Goal: Transaction & Acquisition: Purchase product/service

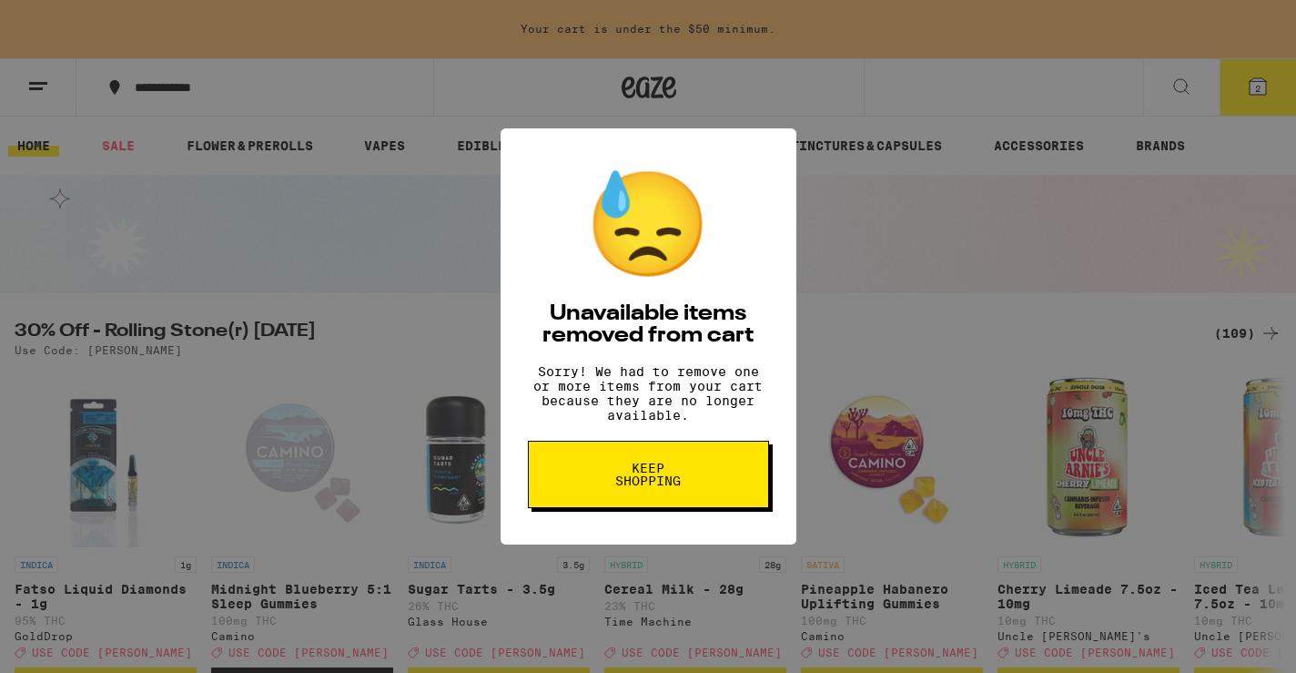
click at [645, 474] on span "Keep Shopping" at bounding box center [649, 473] width 94 height 25
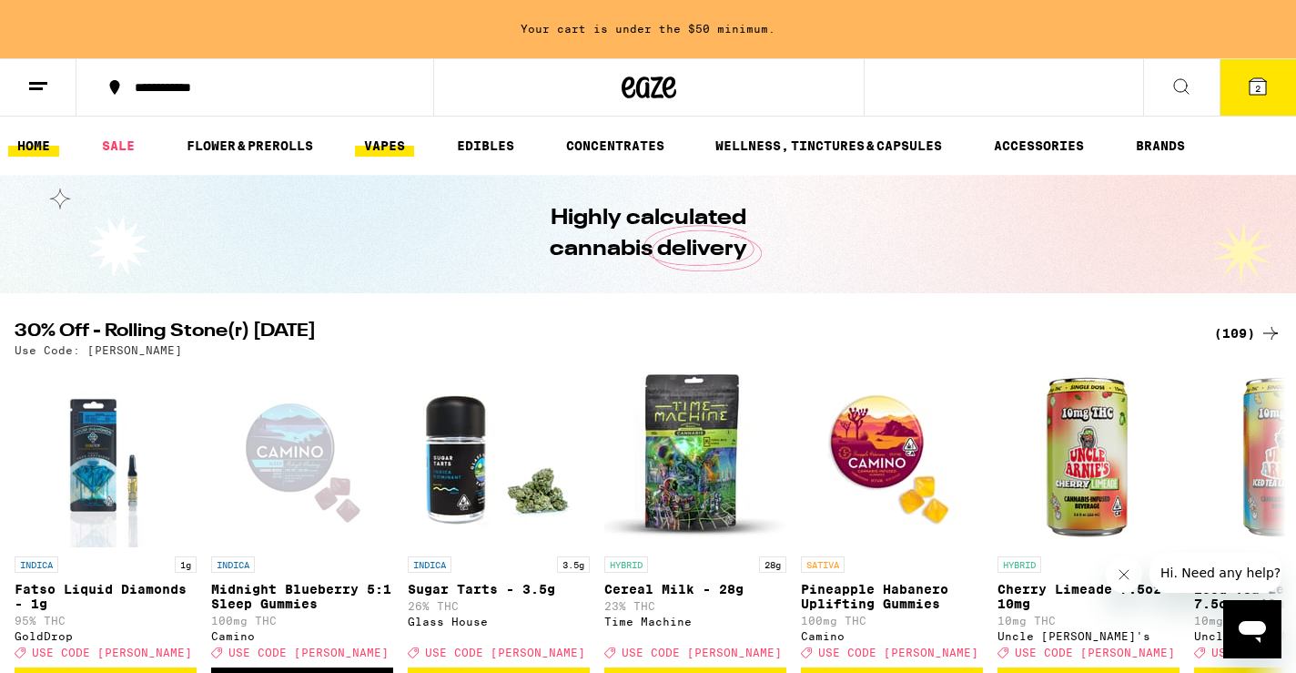
click at [395, 143] on link "VAPES" at bounding box center [384, 146] width 59 height 22
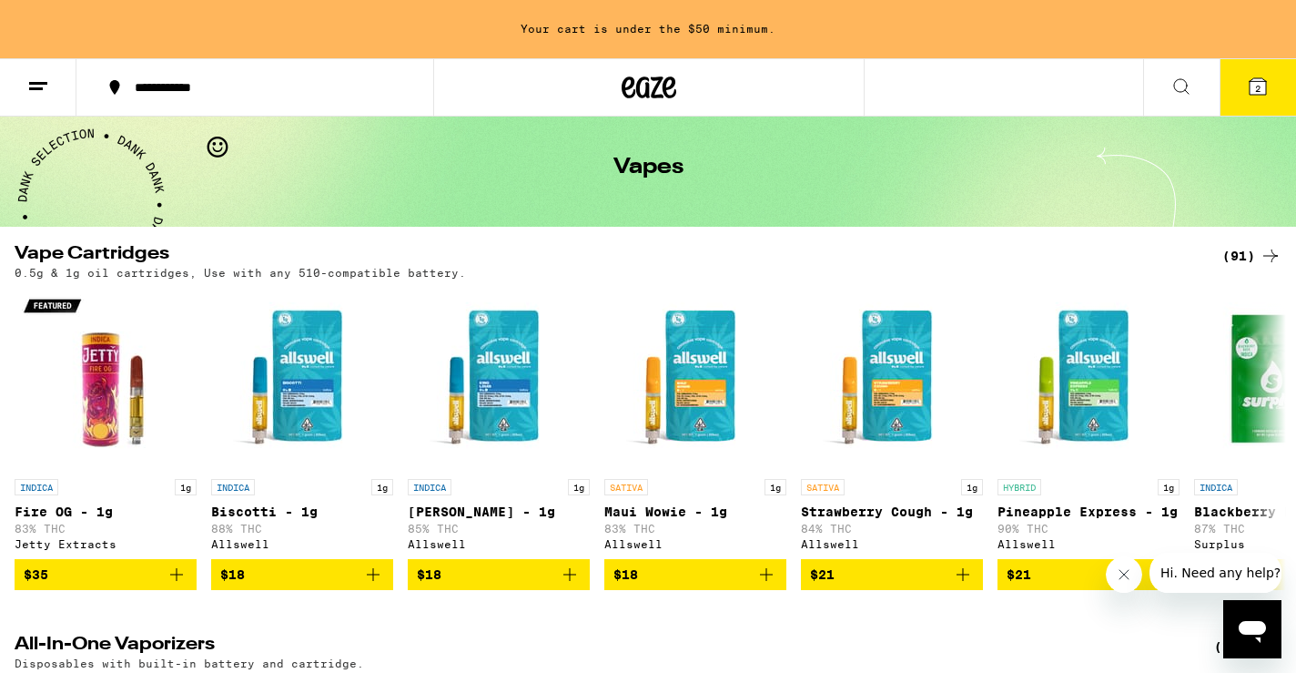
scroll to position [70, 0]
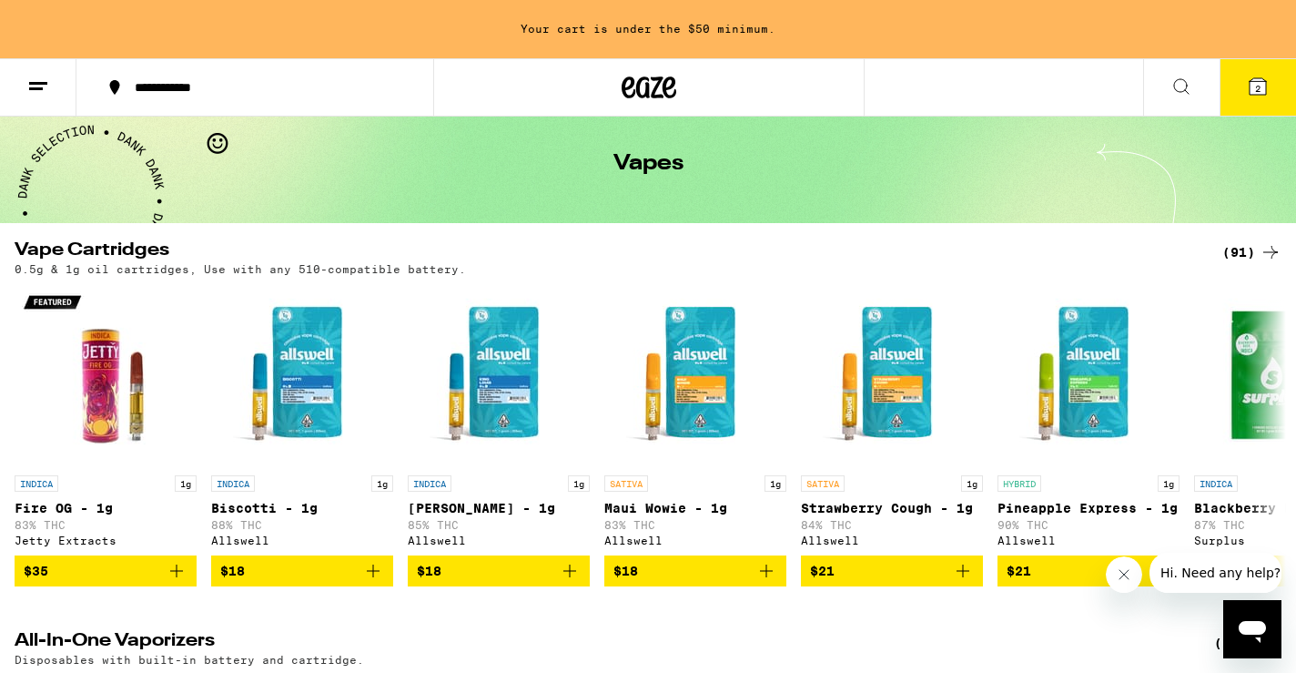
click at [1270, 253] on icon at bounding box center [1271, 252] width 22 height 22
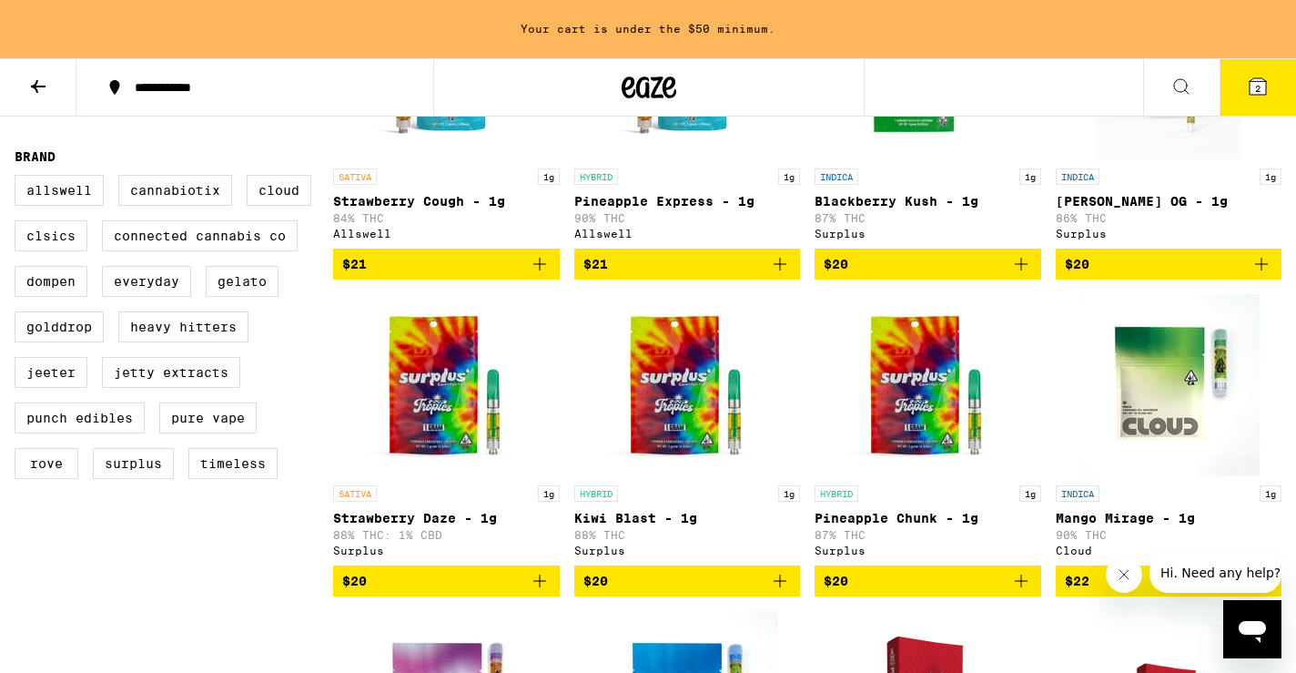
scroll to position [665, 0]
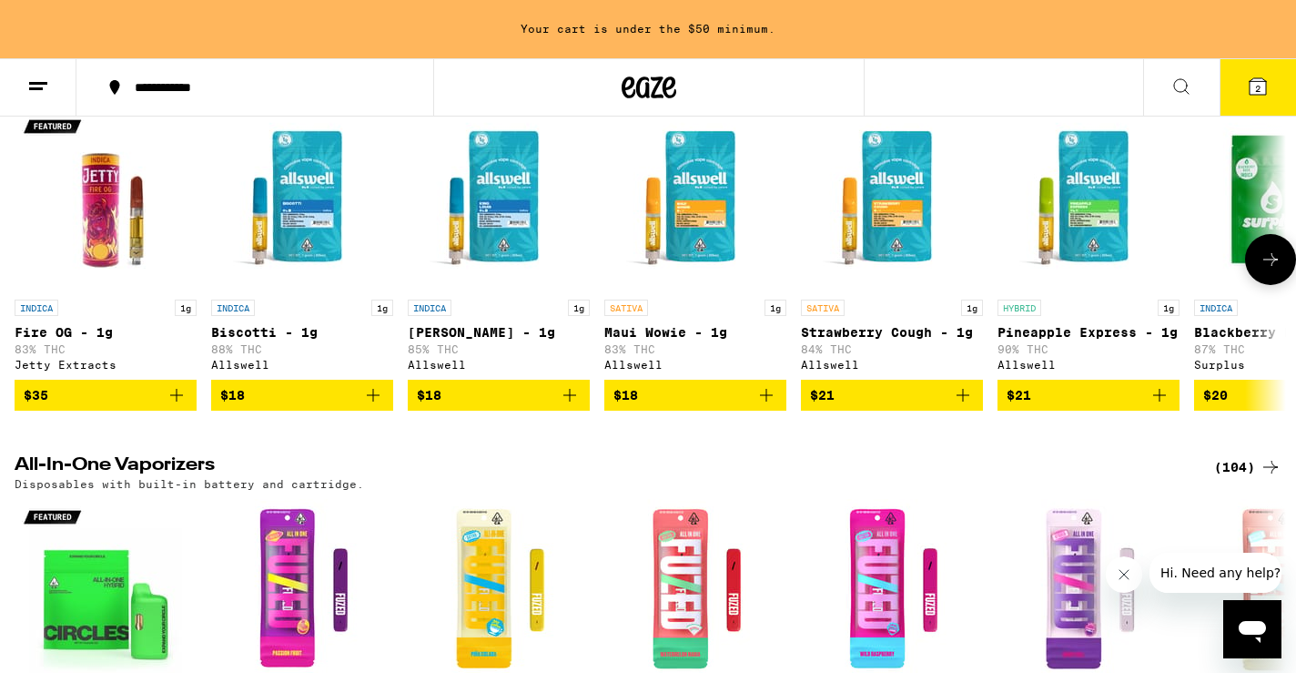
scroll to position [447, 0]
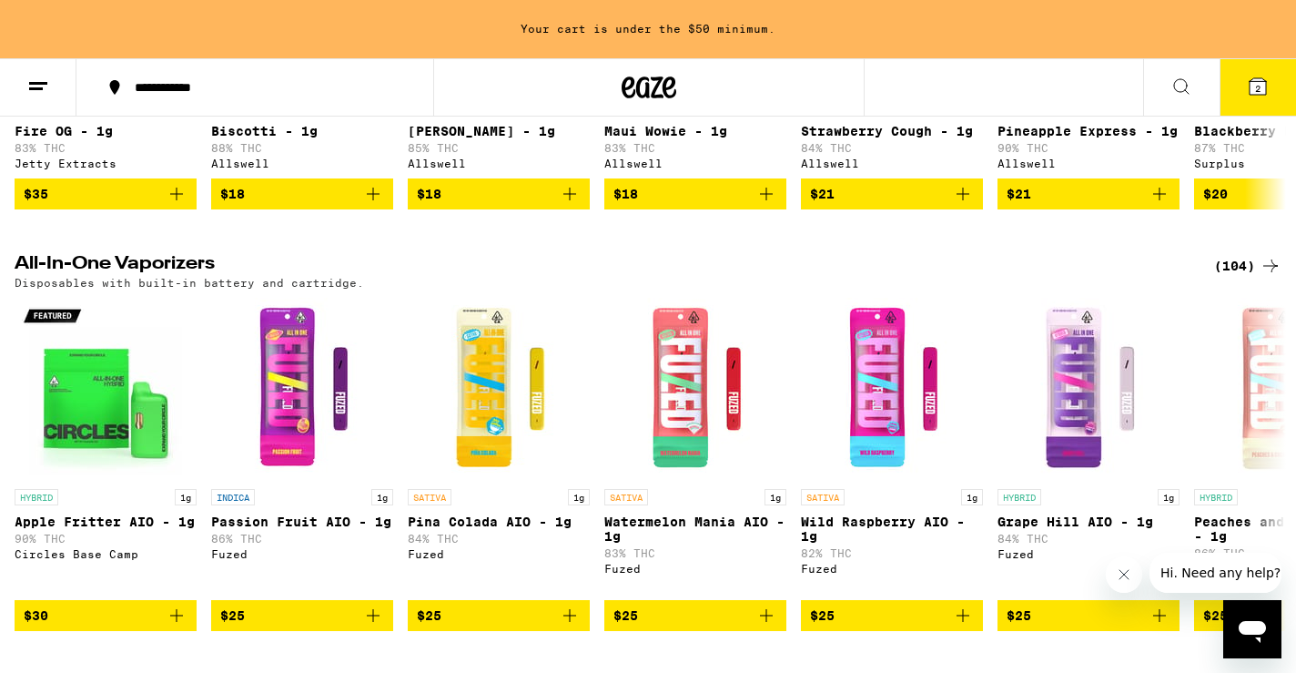
click at [1266, 276] on icon at bounding box center [1271, 266] width 22 height 22
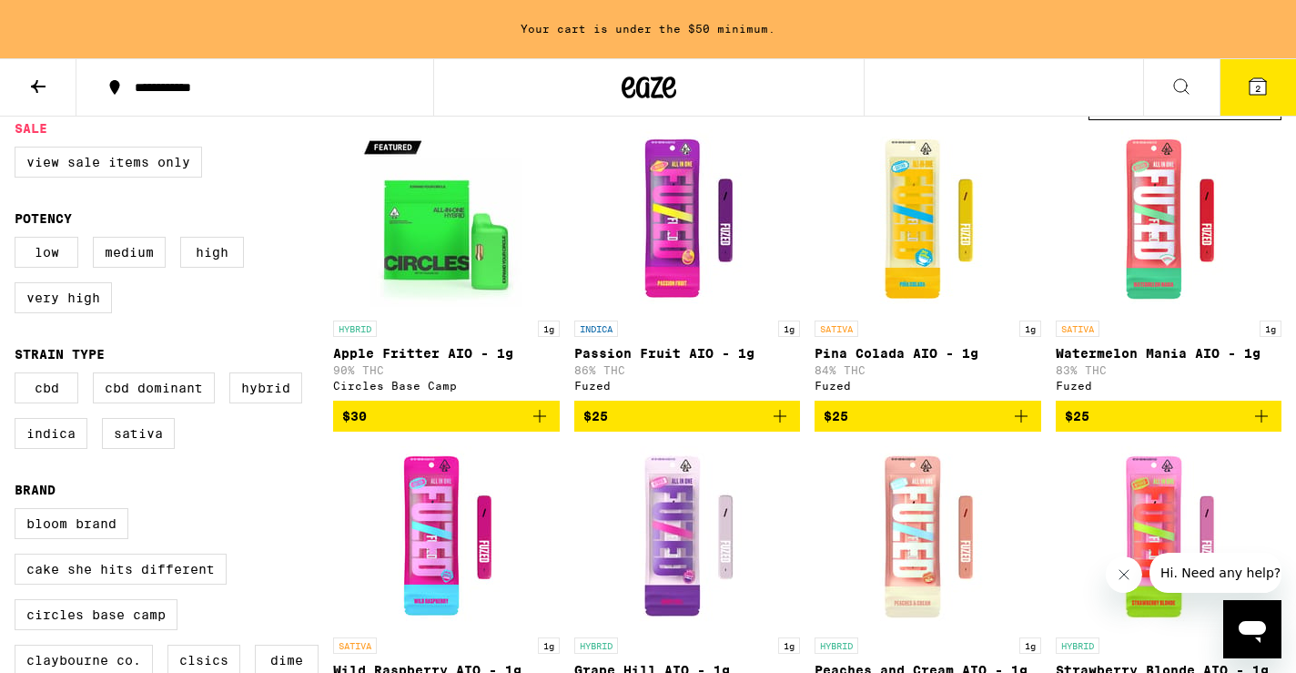
scroll to position [170, 0]
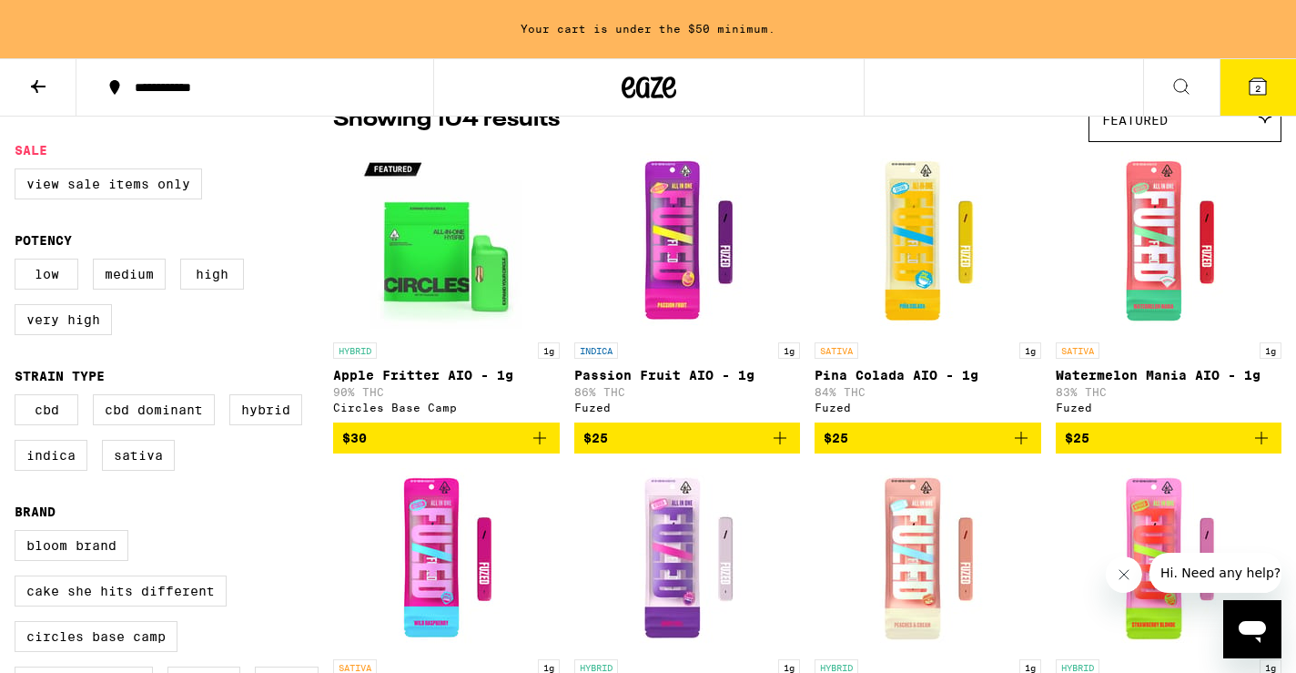
click at [1265, 444] on icon "Add to bag" at bounding box center [1261, 437] width 13 height 13
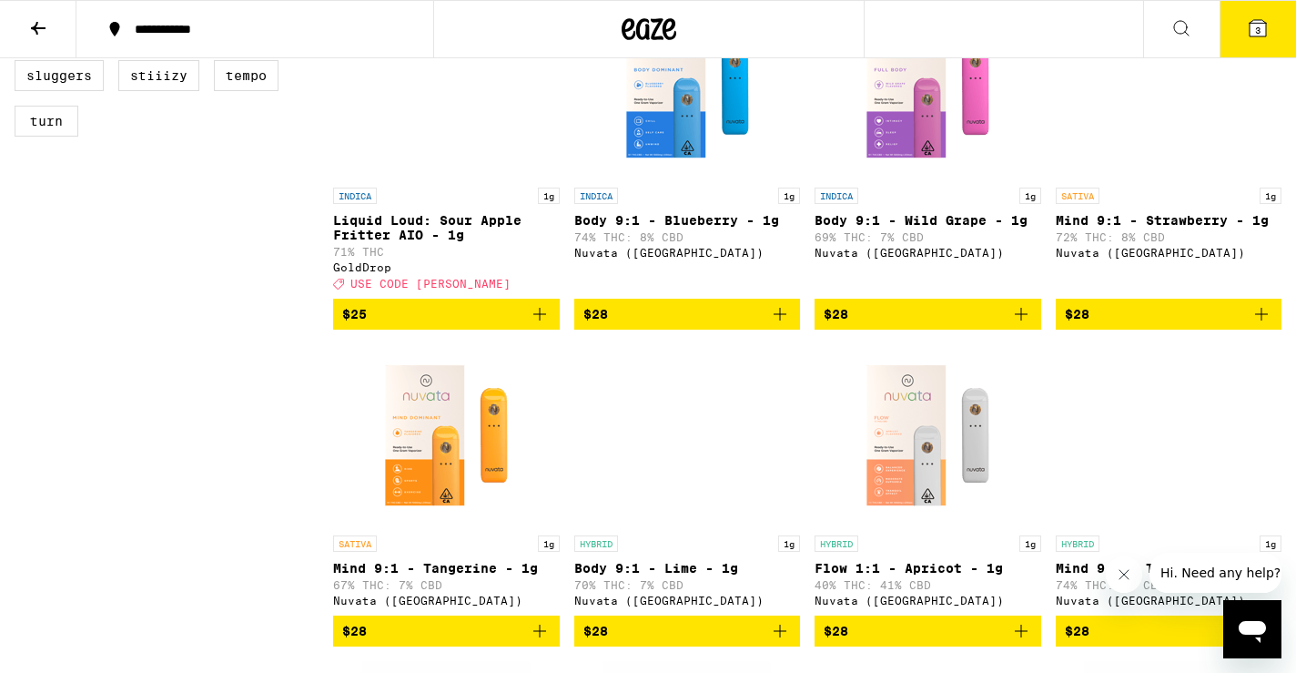
scroll to position [896, 0]
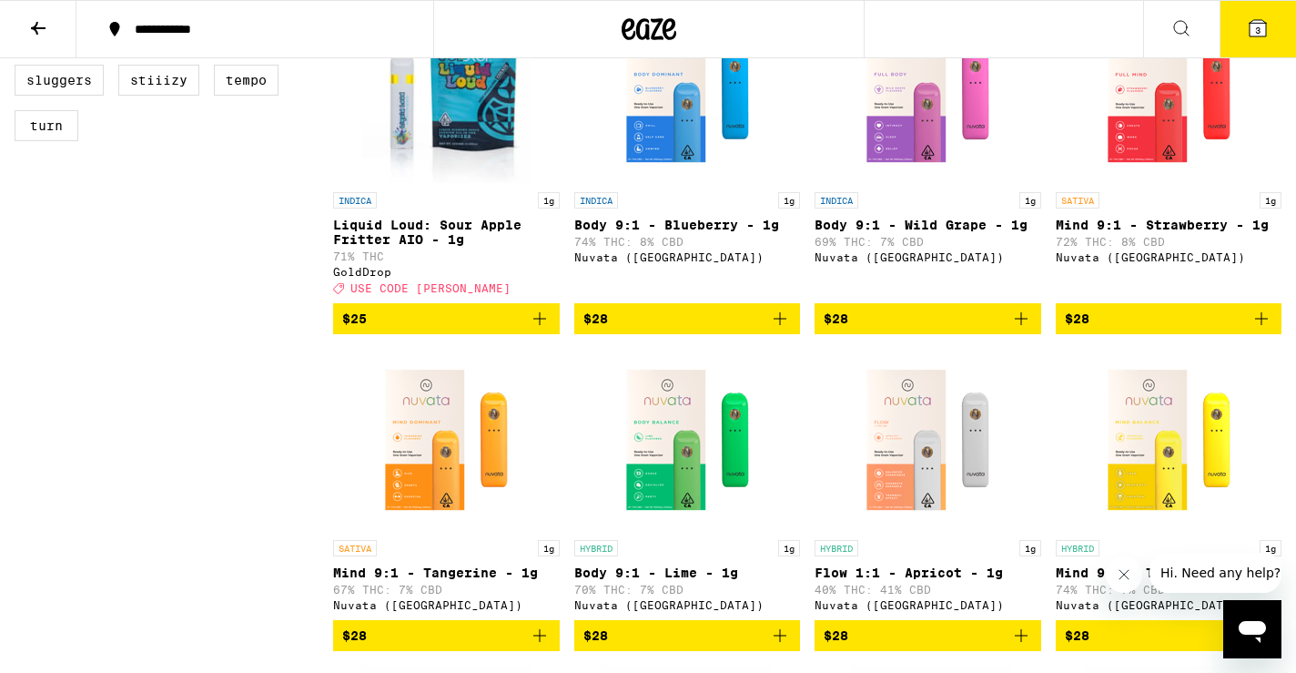
click at [1256, 325] on icon "Add to bag" at bounding box center [1261, 318] width 13 height 13
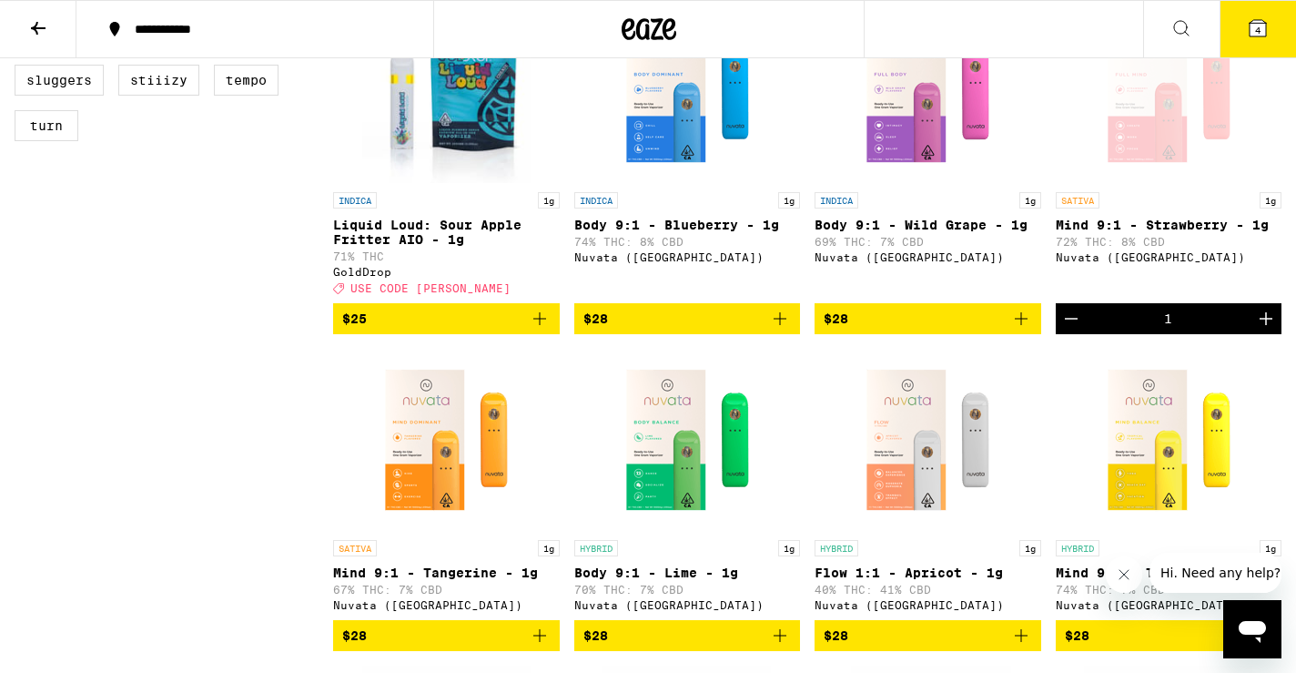
click at [1256, 27] on span "4" at bounding box center [1257, 30] width 5 height 11
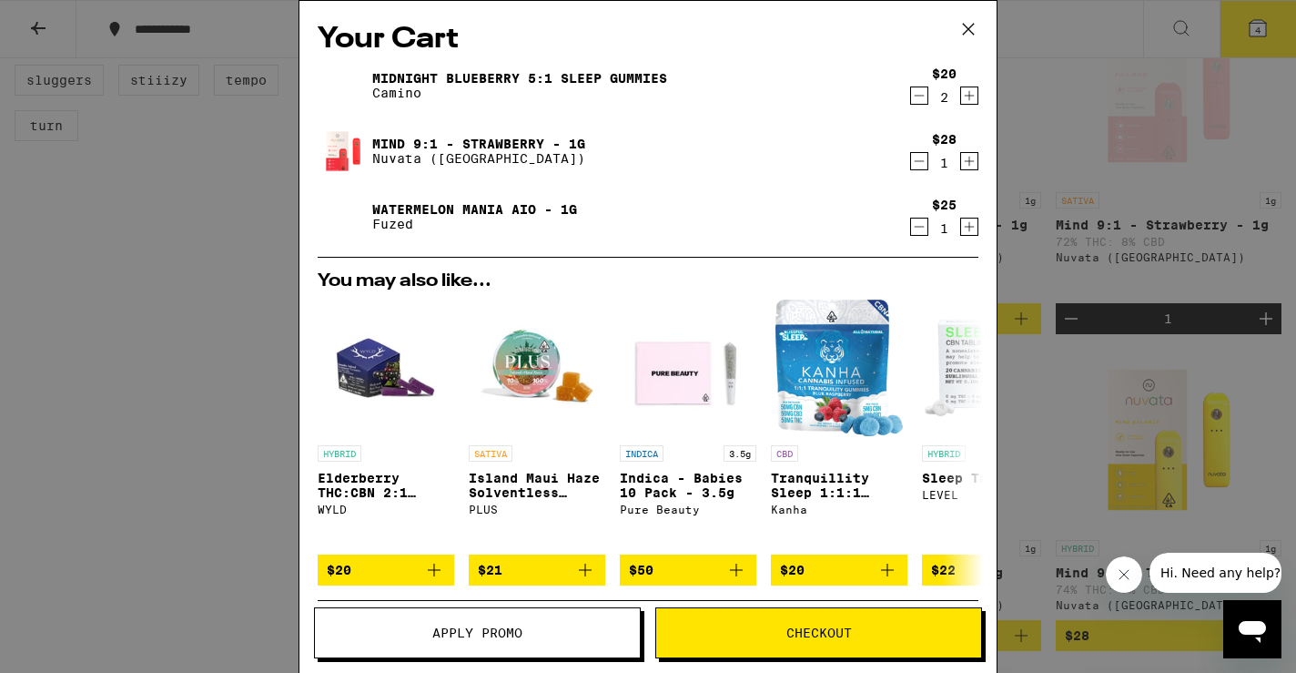
click at [967, 155] on icon "Increment" at bounding box center [969, 161] width 16 height 22
click at [921, 165] on icon "Decrement" at bounding box center [919, 161] width 16 height 22
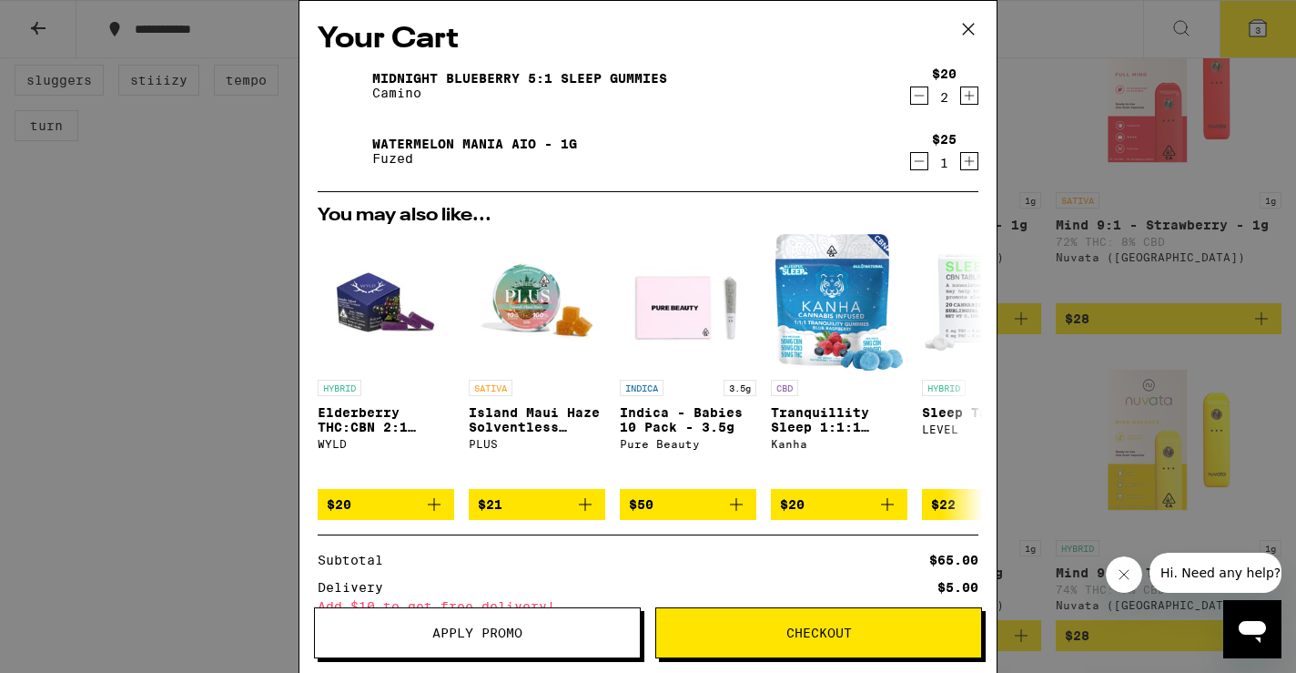
click at [964, 25] on icon at bounding box center [968, 29] width 11 height 11
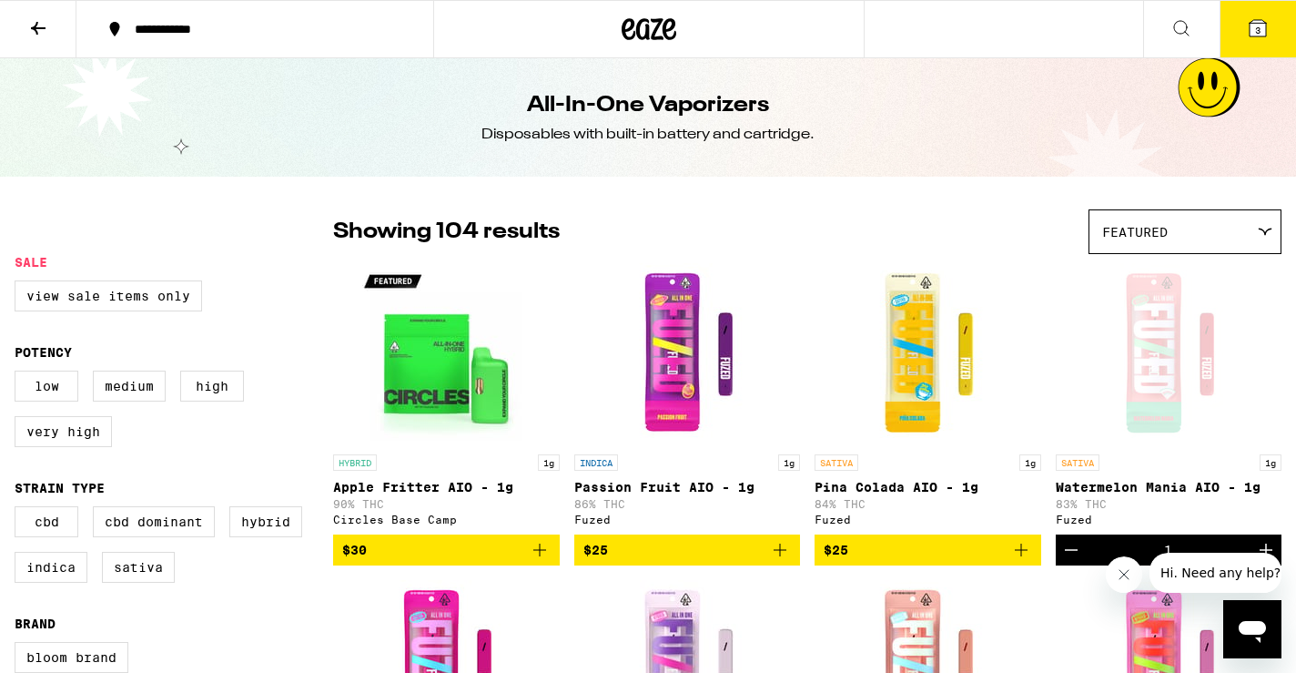
click at [1176, 18] on icon at bounding box center [1181, 28] width 22 height 22
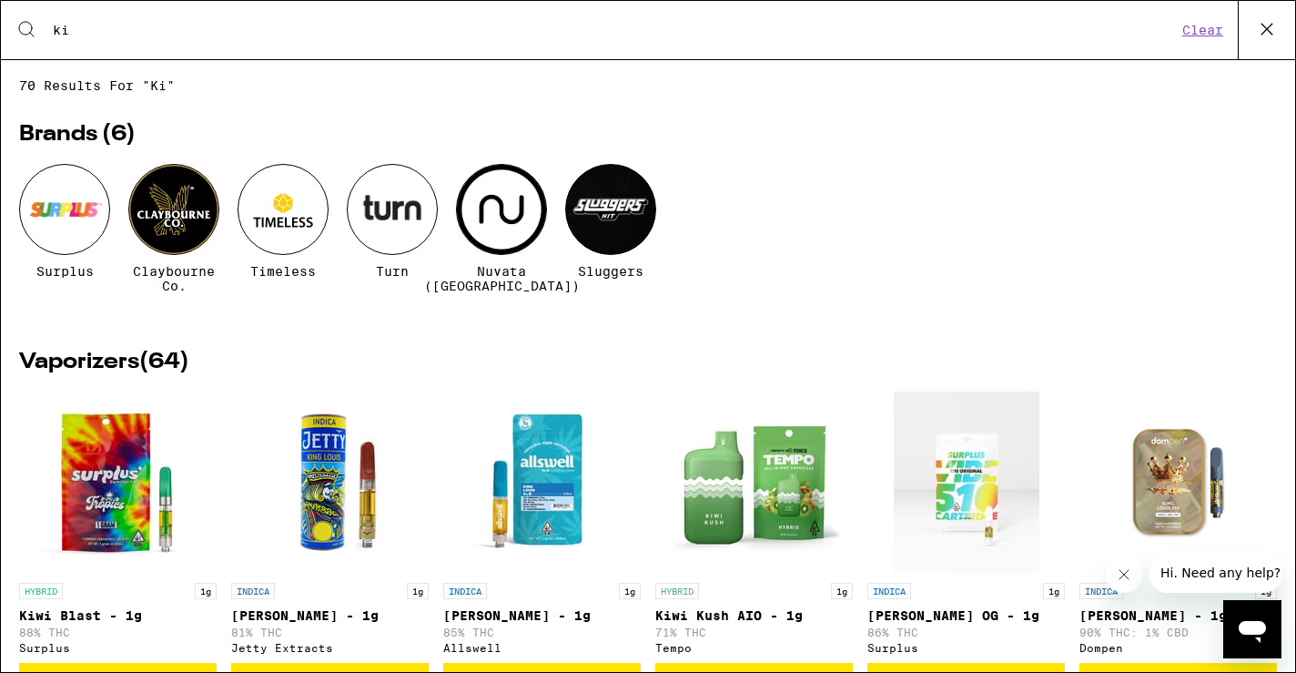
type input "k"
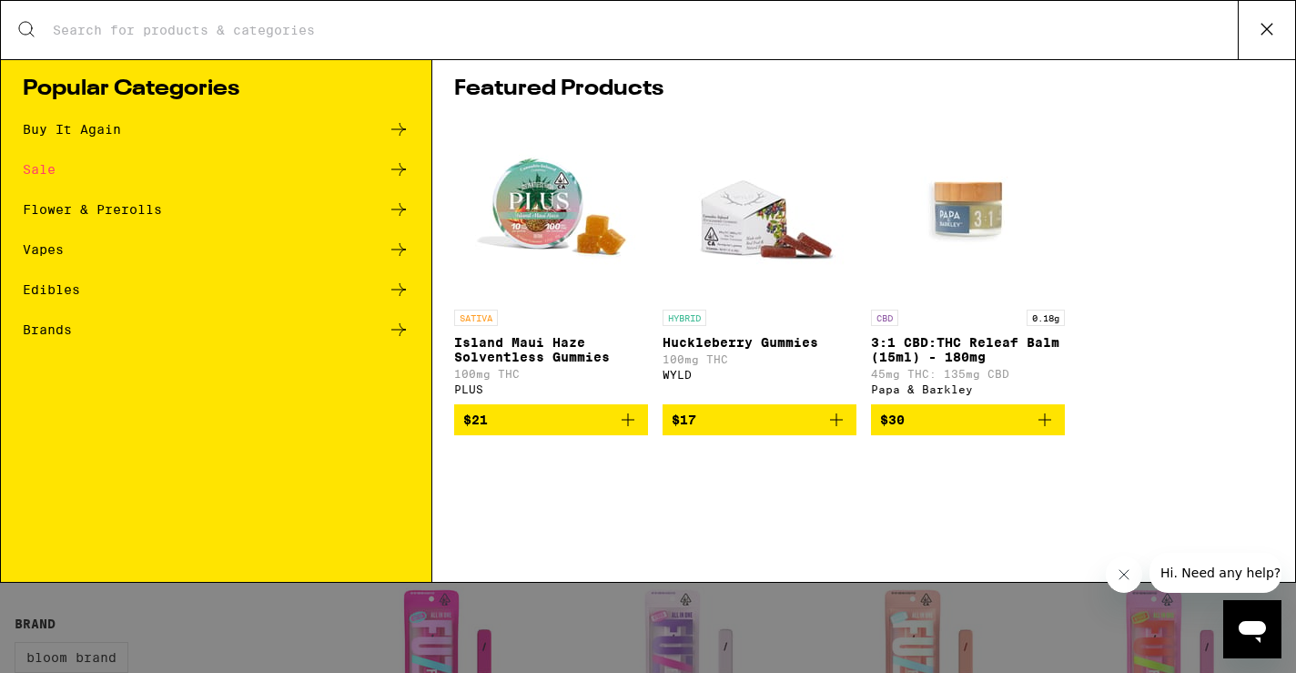
click at [398, 289] on icon at bounding box center [398, 289] width 15 height 13
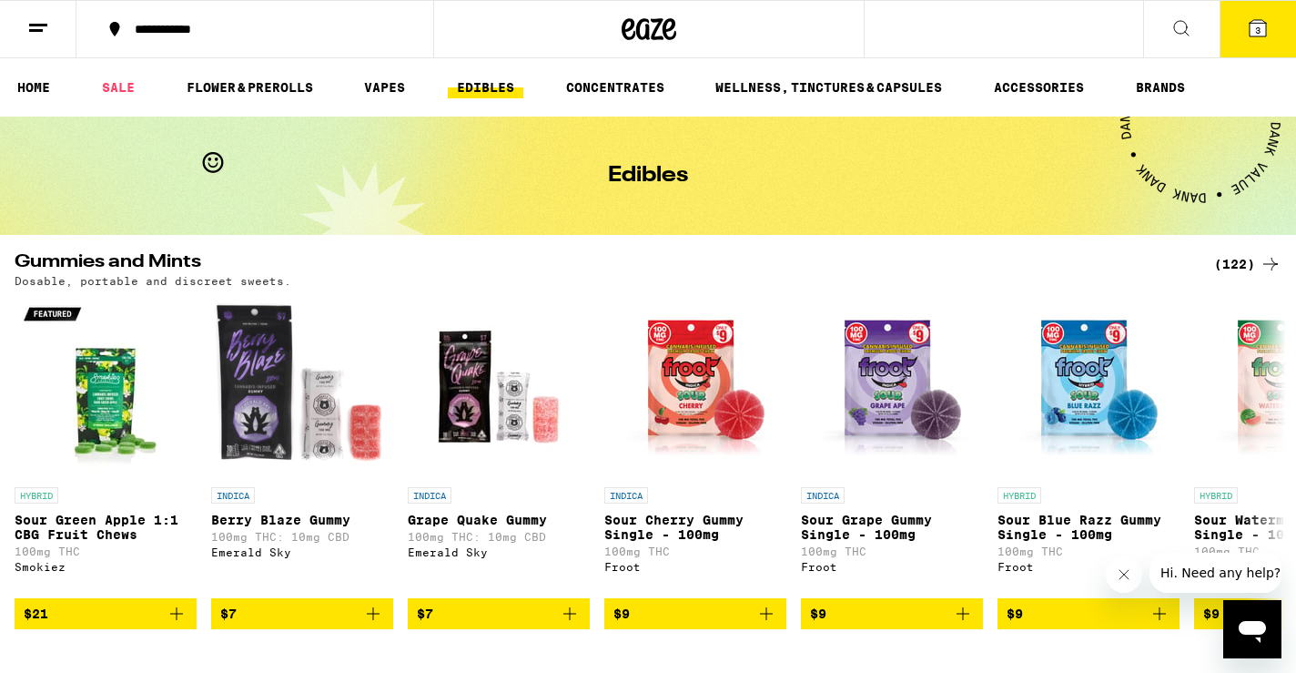
click at [1272, 260] on icon at bounding box center [1270, 264] width 15 height 13
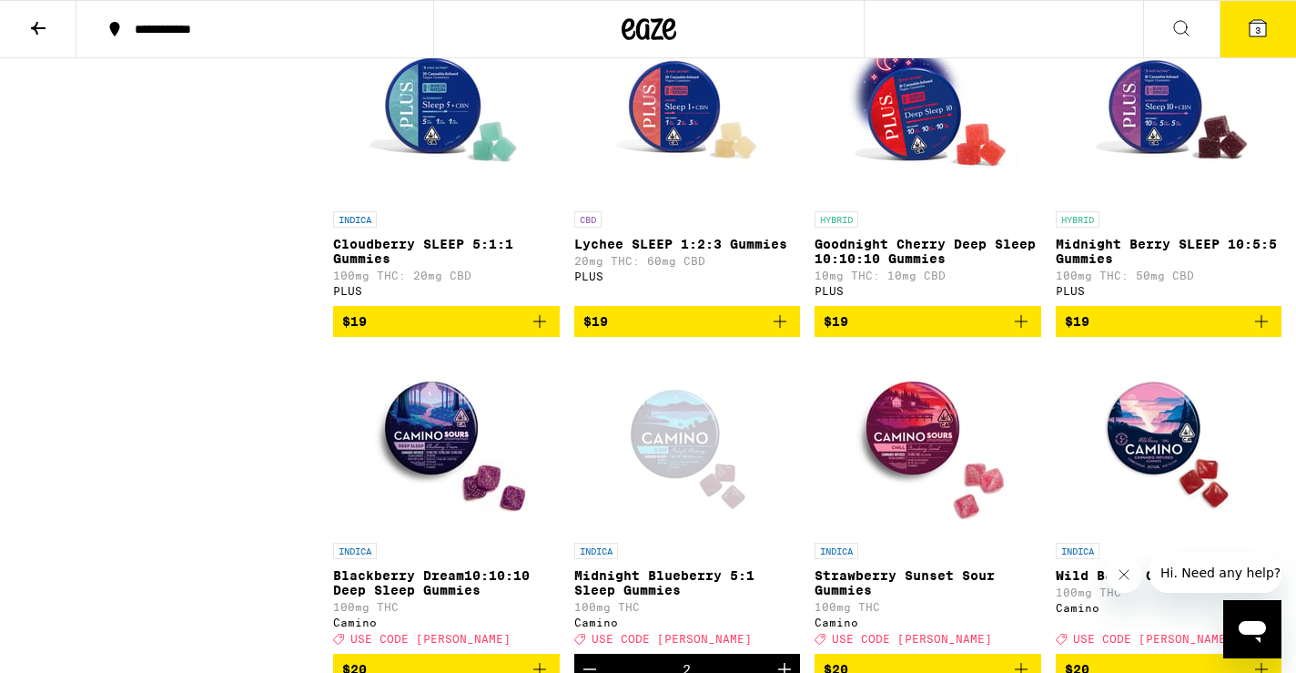
scroll to position [5236, 0]
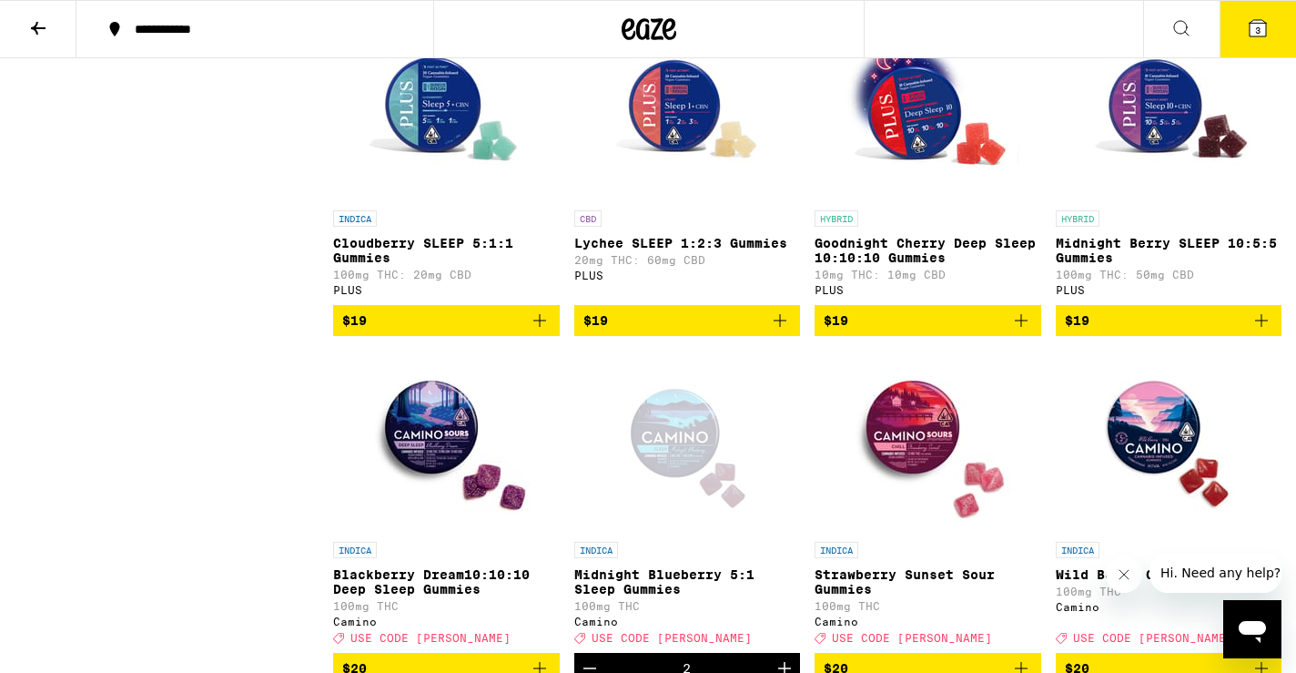
click at [1129, 265] on p "Midnight Berry SLEEP 10:5:5 Gummies" at bounding box center [1169, 250] width 227 height 29
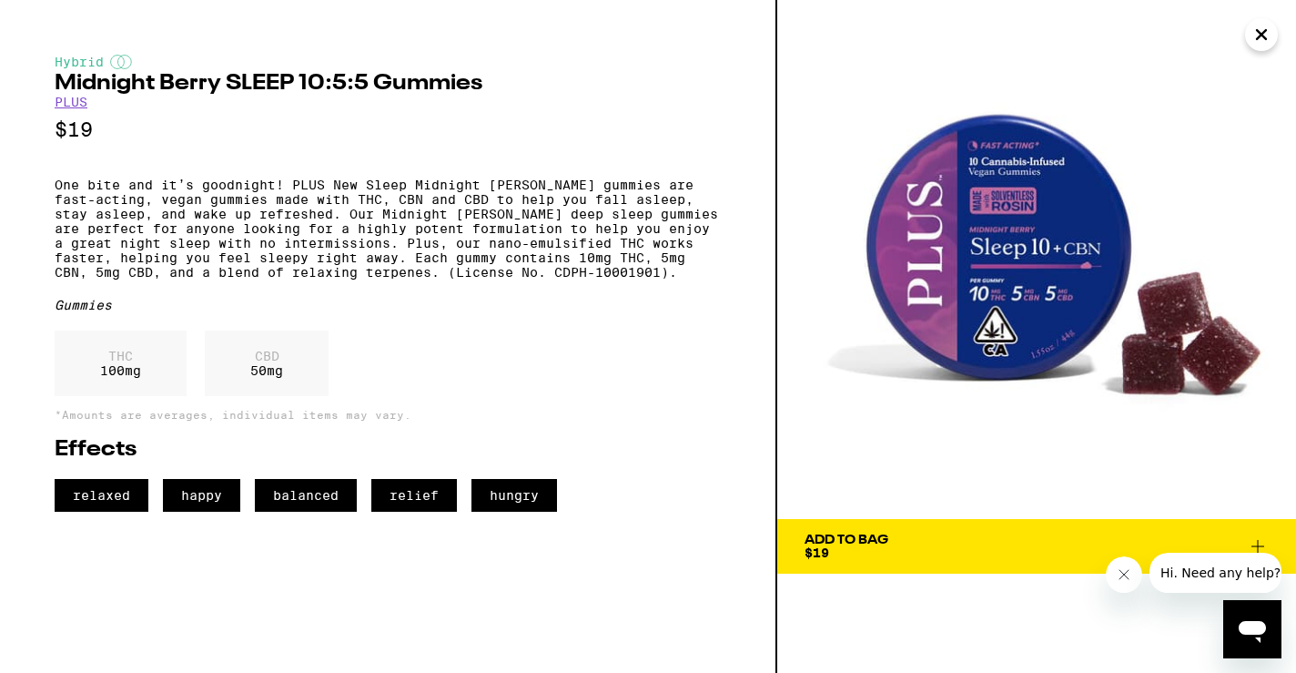
click at [1261, 545] on icon at bounding box center [1258, 546] width 22 height 22
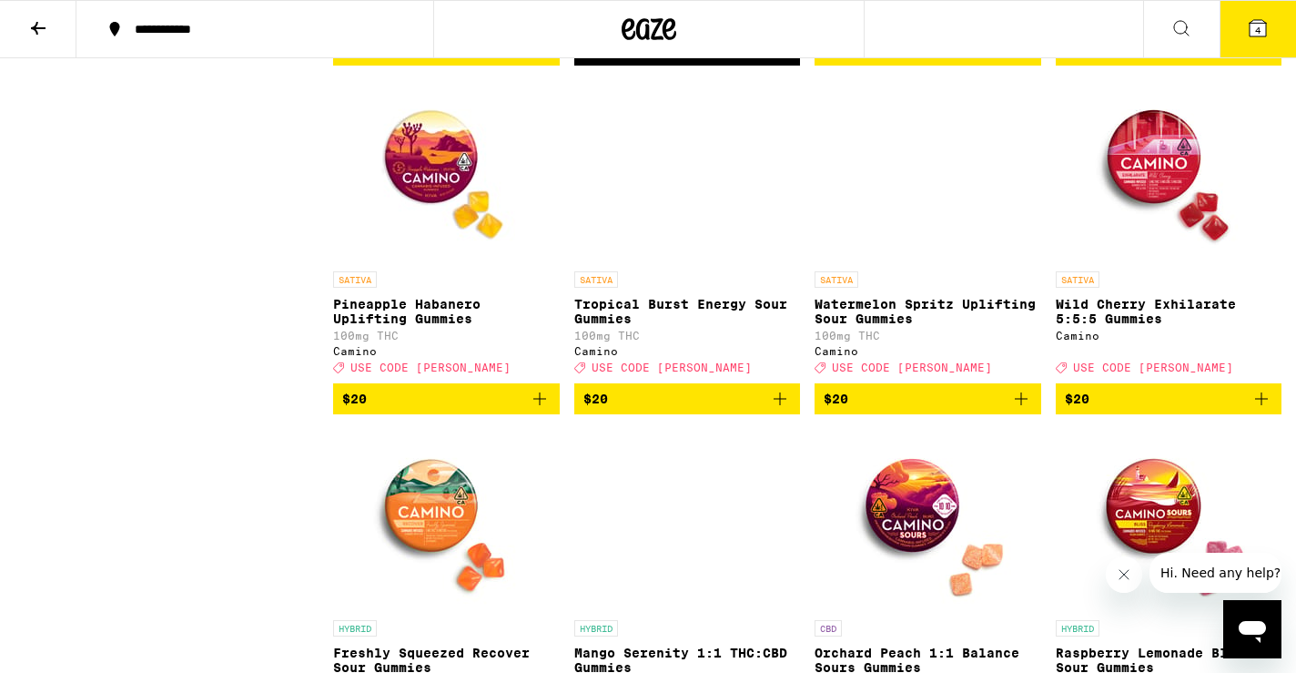
scroll to position [5862, 0]
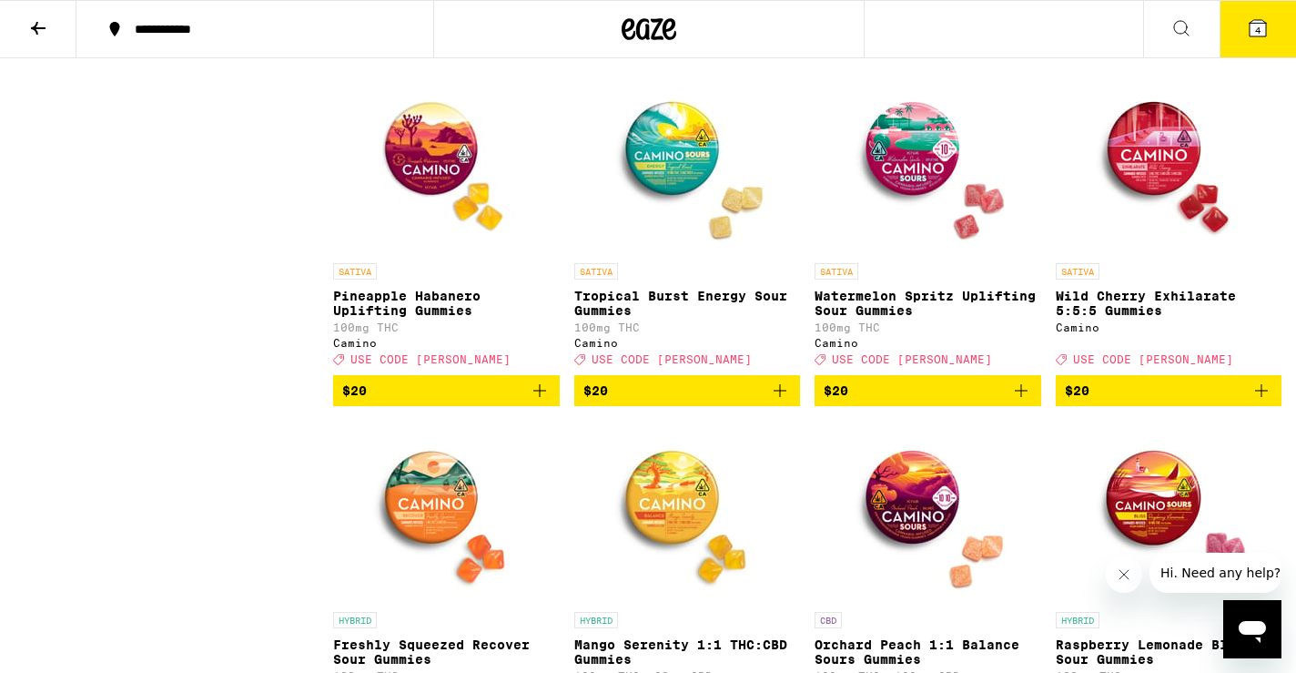
click at [1024, 401] on icon "Add to bag" at bounding box center [1021, 391] width 22 height 22
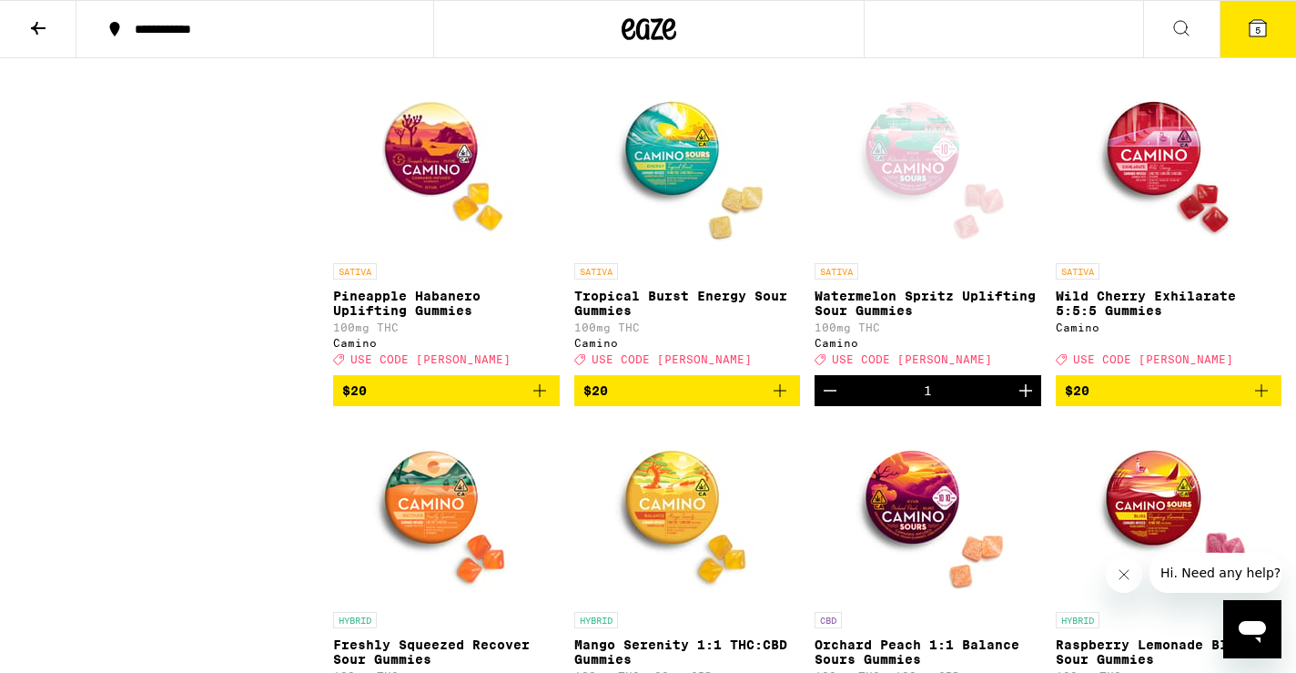
click at [1174, 26] on icon at bounding box center [1181, 28] width 22 height 22
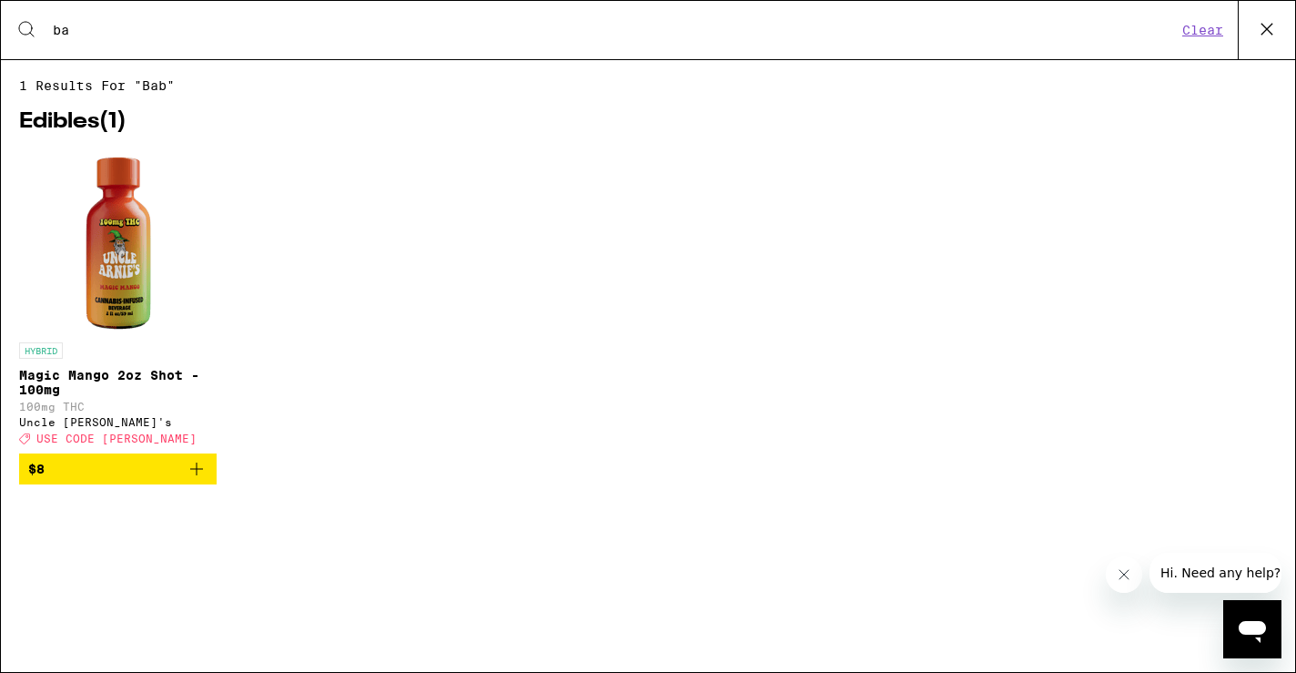
type input "b"
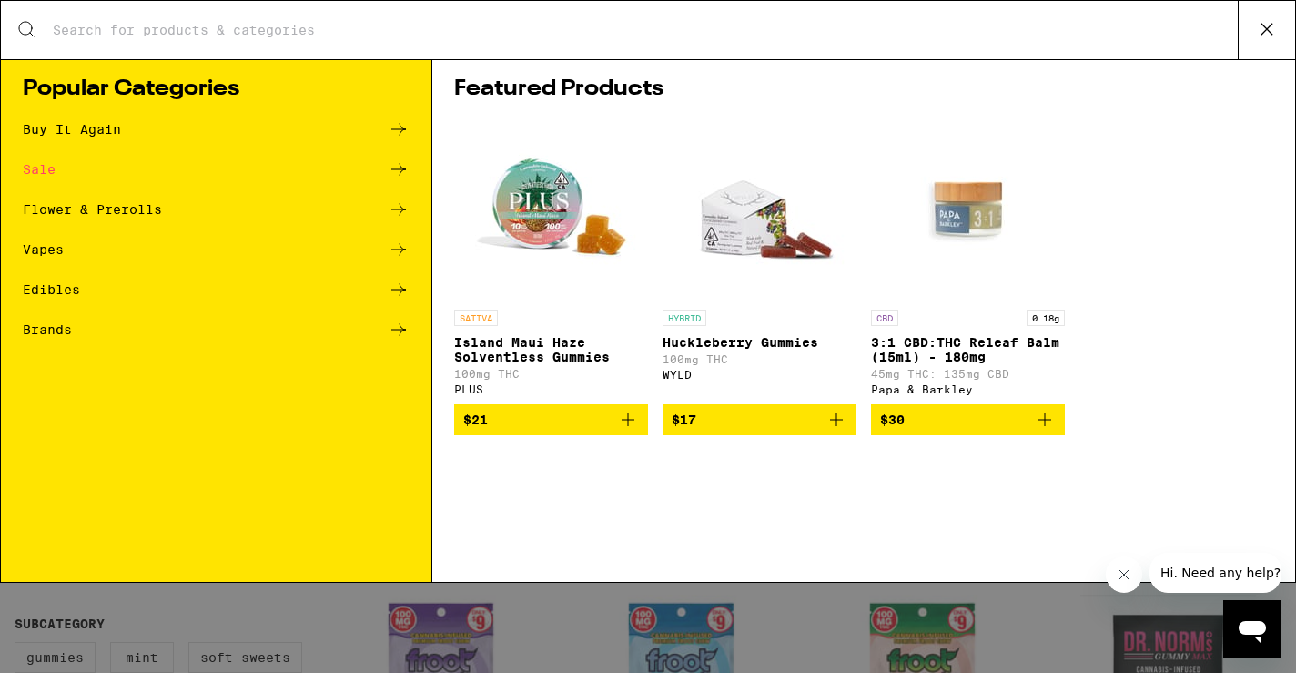
click at [382, 208] on div "Flower & Prerolls" at bounding box center [216, 209] width 387 height 22
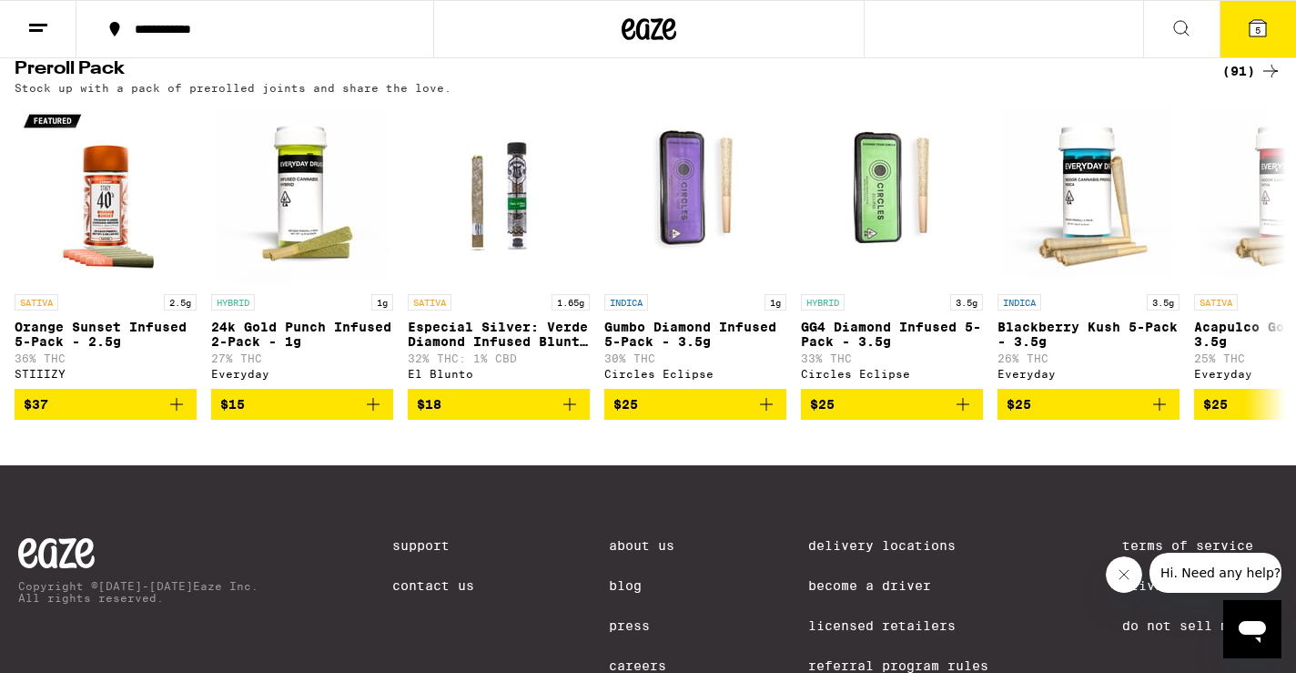
scroll to position [1423, 0]
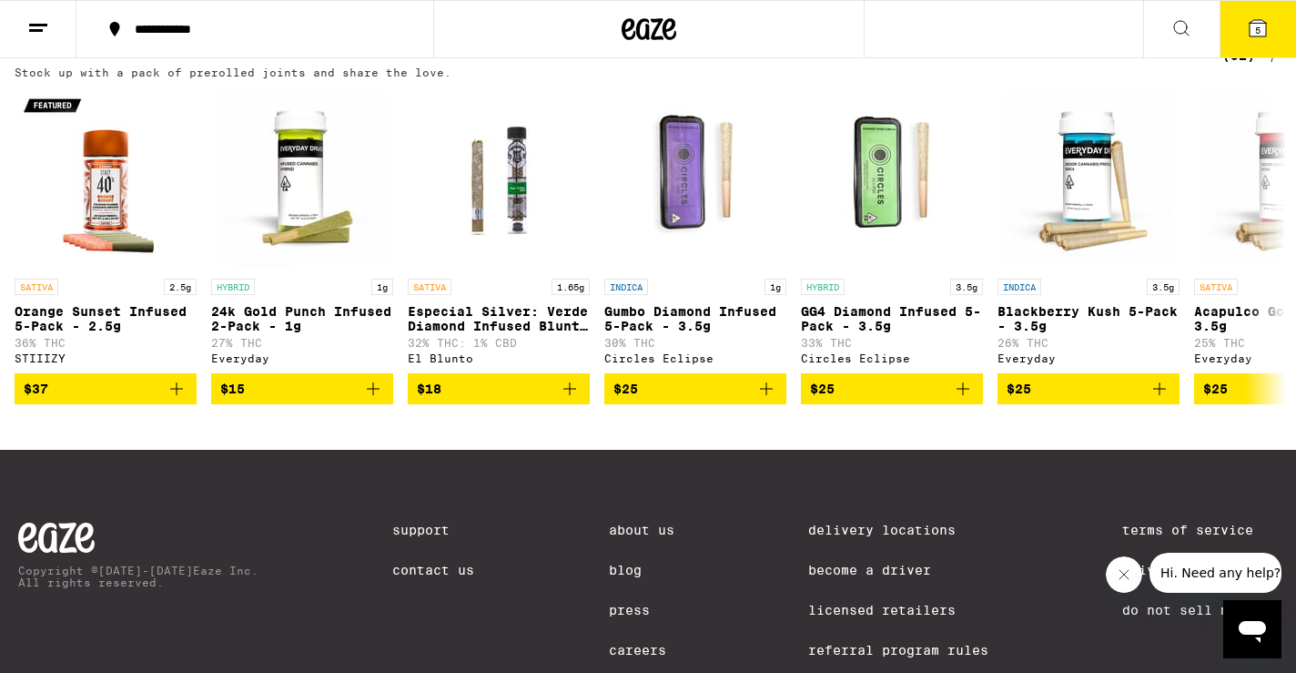
click at [1267, 62] on icon at bounding box center [1270, 55] width 15 height 13
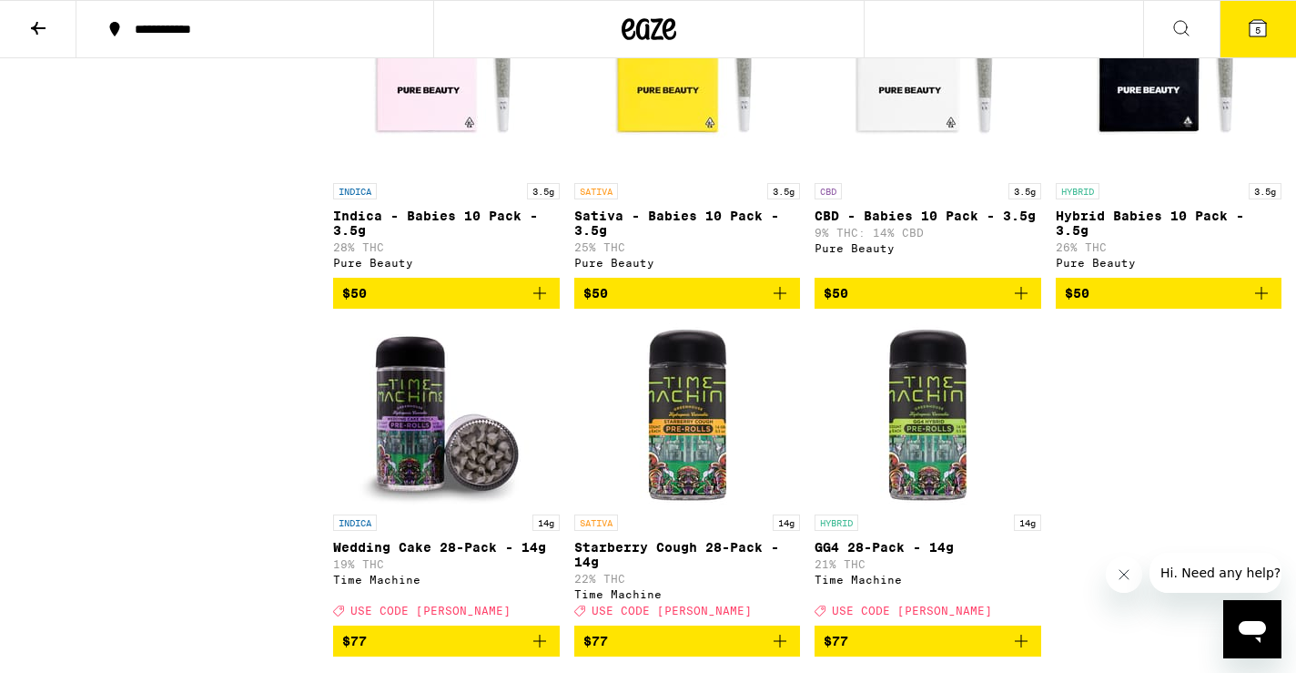
scroll to position [7234, 0]
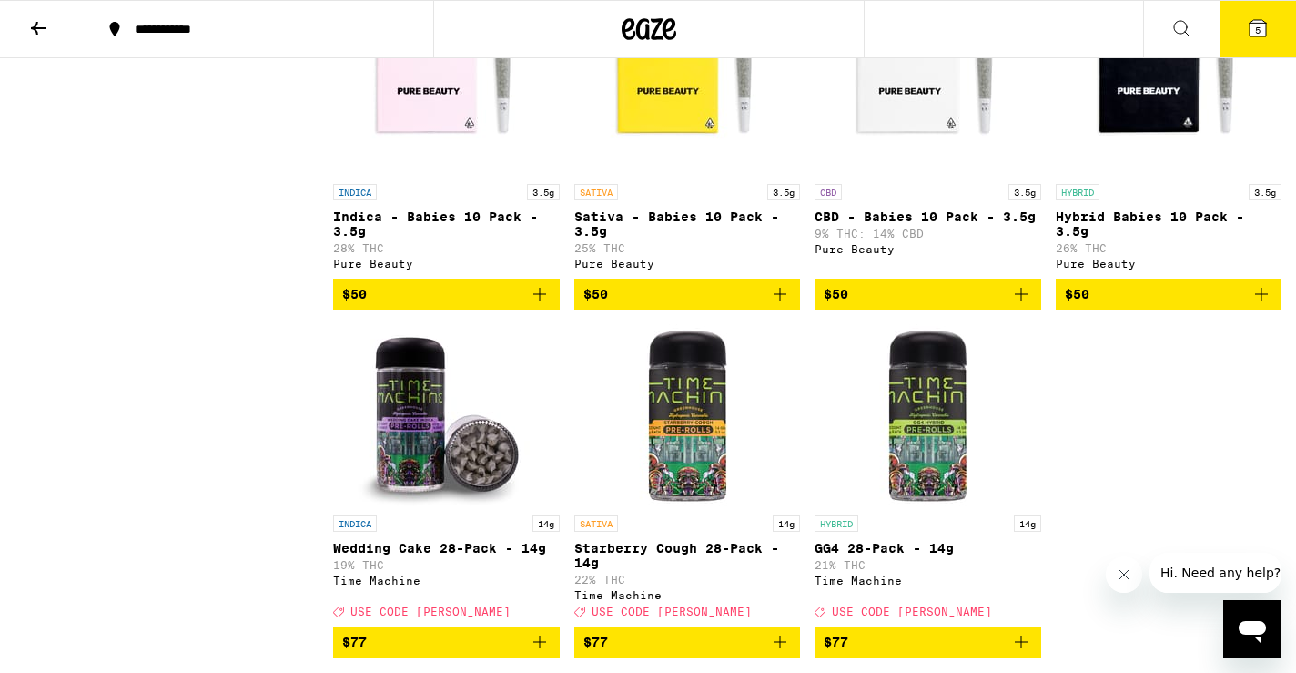
click at [782, 305] on icon "Add to bag" at bounding box center [780, 294] width 22 height 22
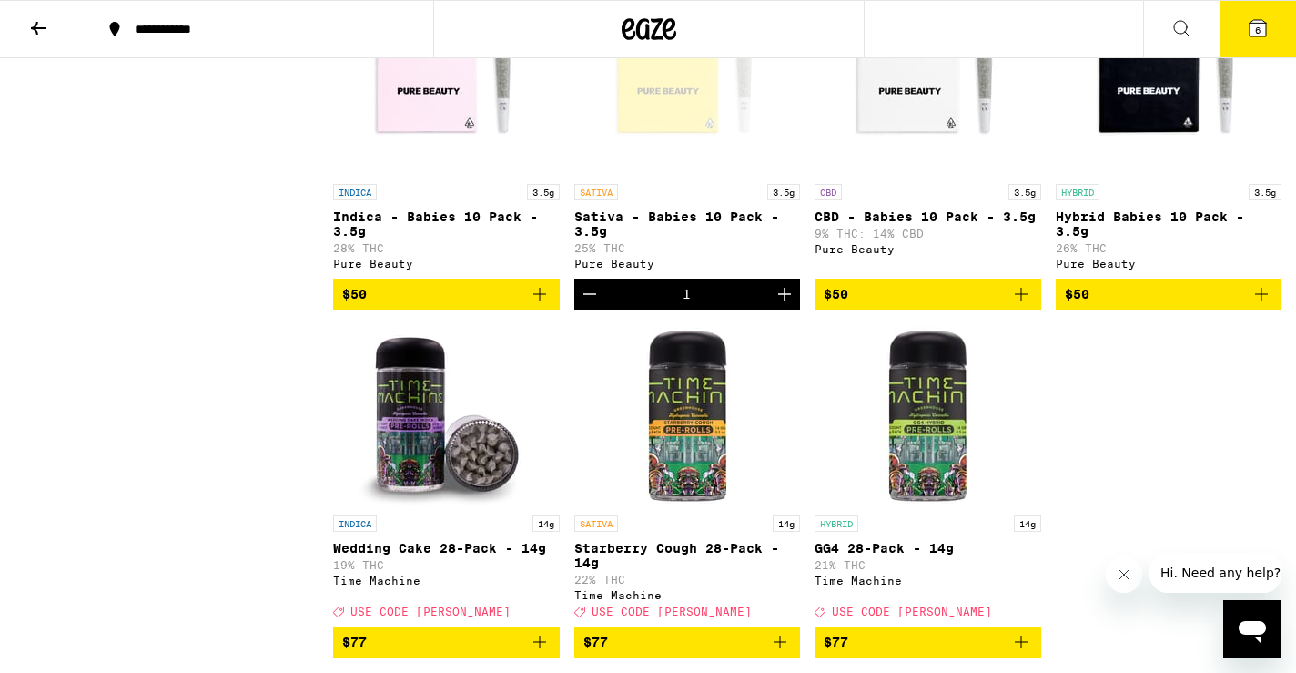
click at [1256, 27] on span "6" at bounding box center [1257, 30] width 5 height 11
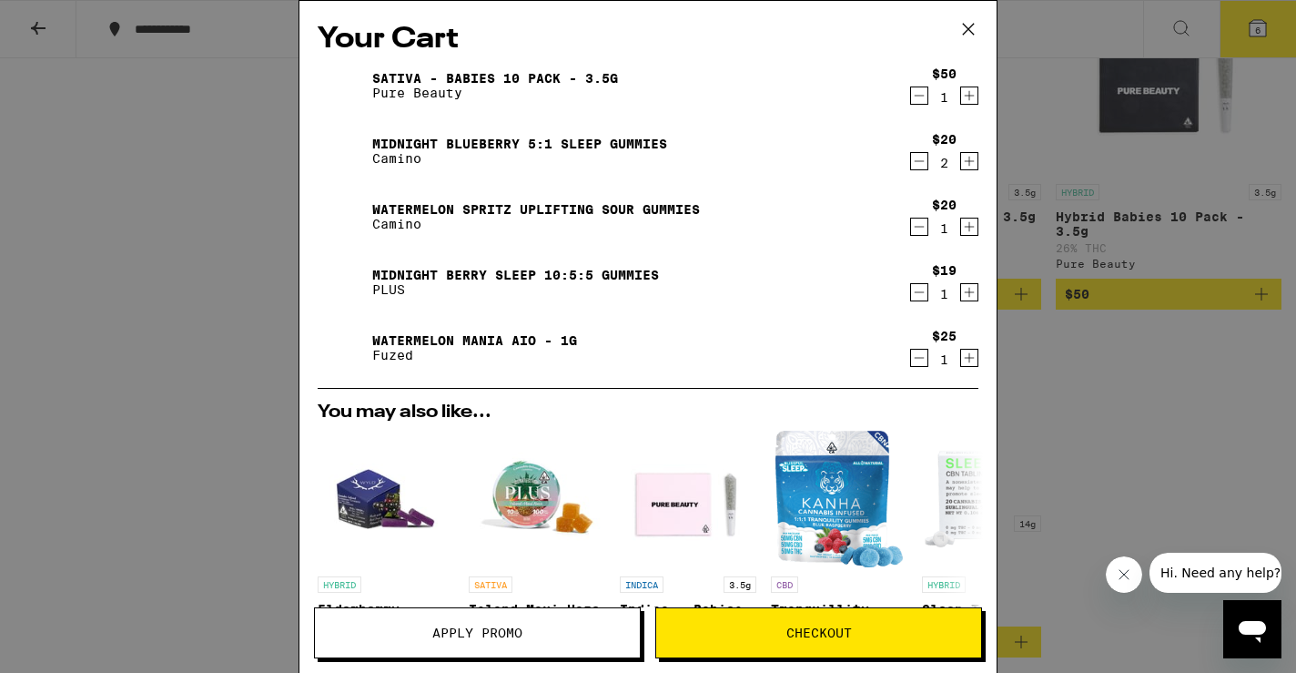
click at [581, 630] on span "Apply Promo" at bounding box center [477, 632] width 325 height 13
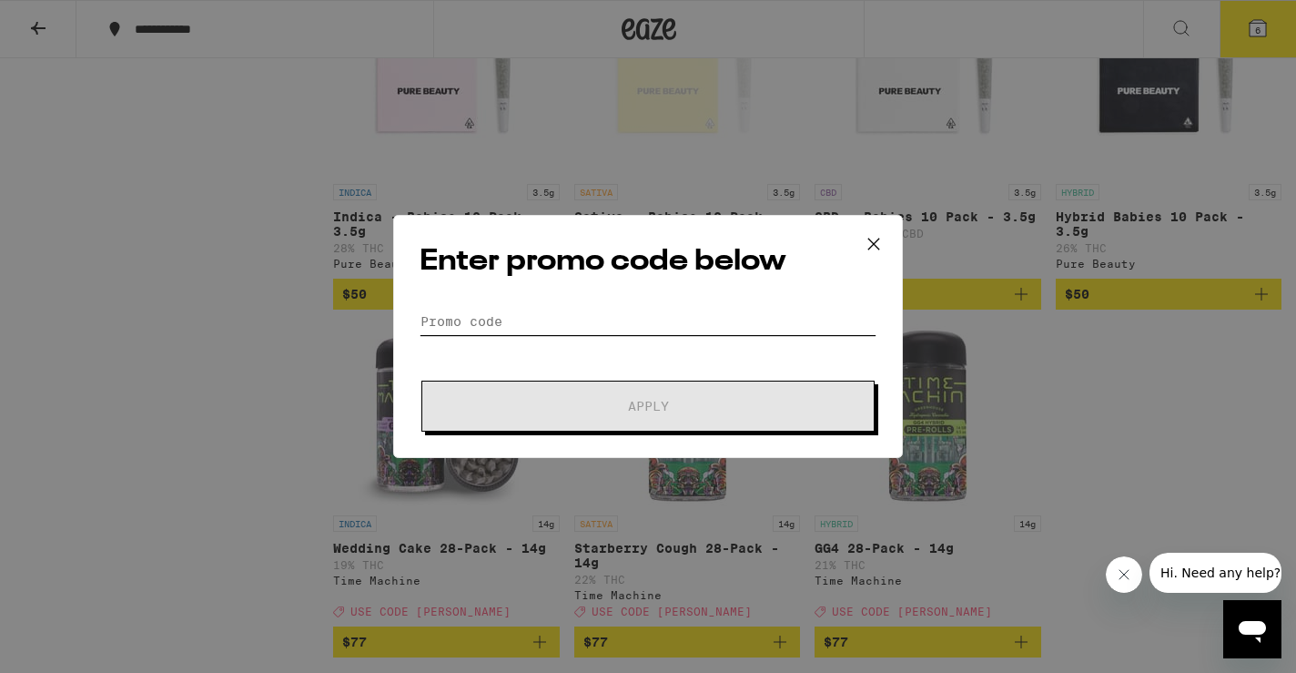
click at [501, 324] on input "Promo Code" at bounding box center [648, 321] width 457 height 27
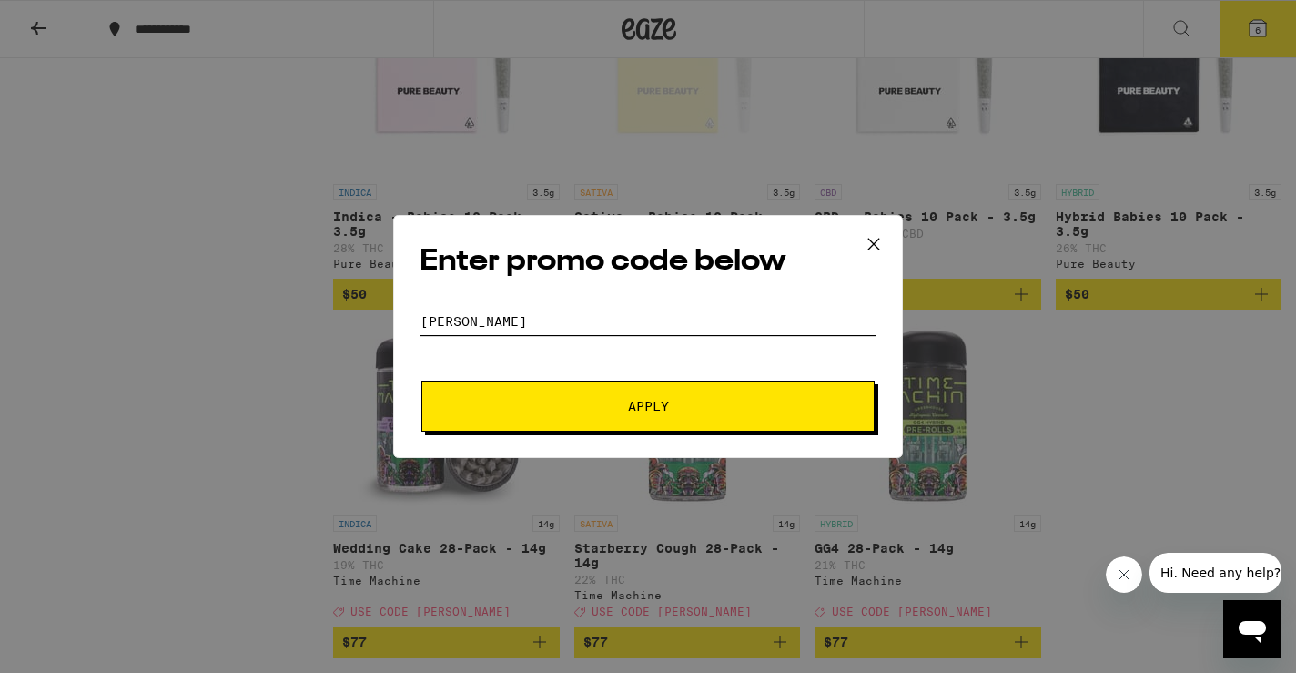
type input "stoner"
click at [701, 421] on button "Apply" at bounding box center [647, 405] width 453 height 51
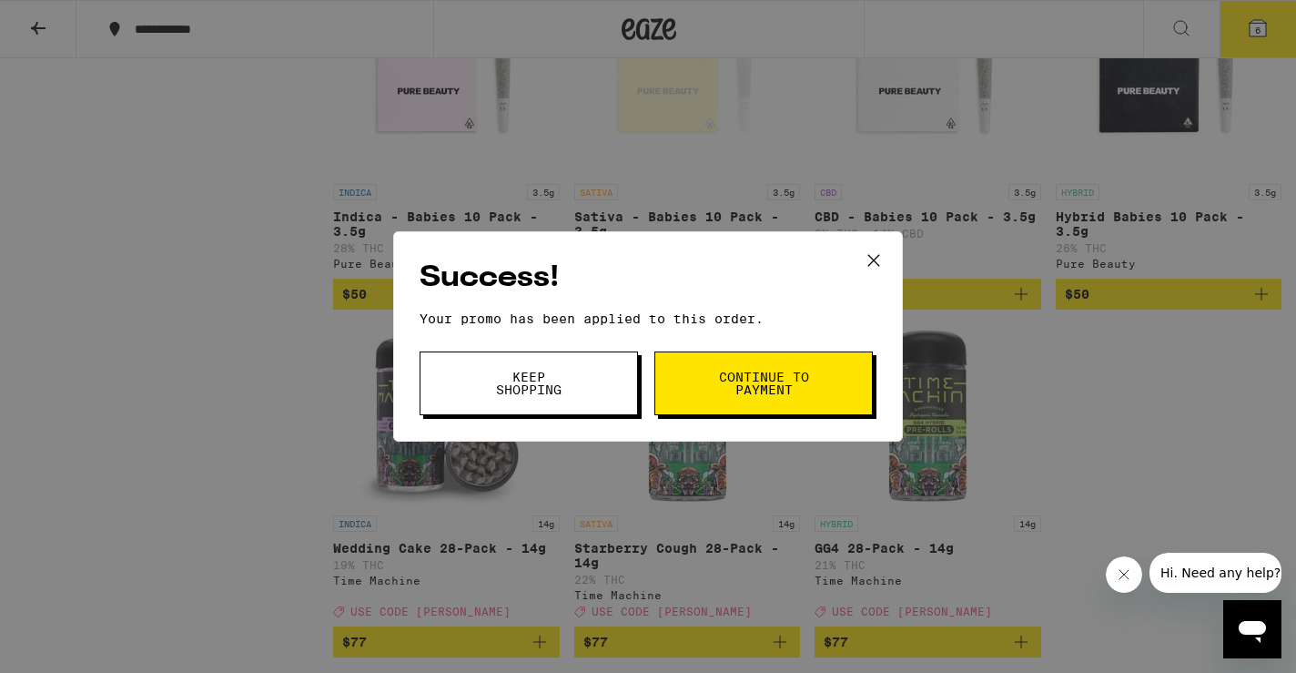
click at [726, 392] on span "Continue to payment" at bounding box center [763, 382] width 93 height 25
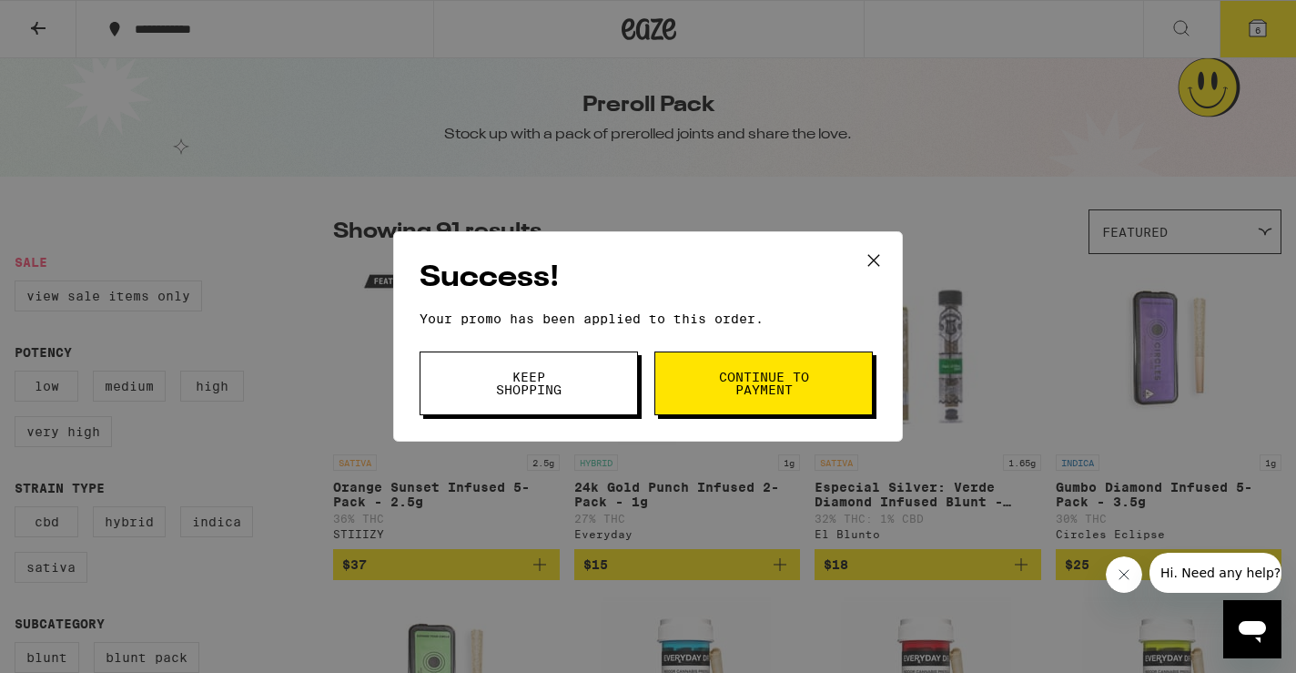
click at [585, 375] on button "Keep Shopping" at bounding box center [529, 383] width 218 height 64
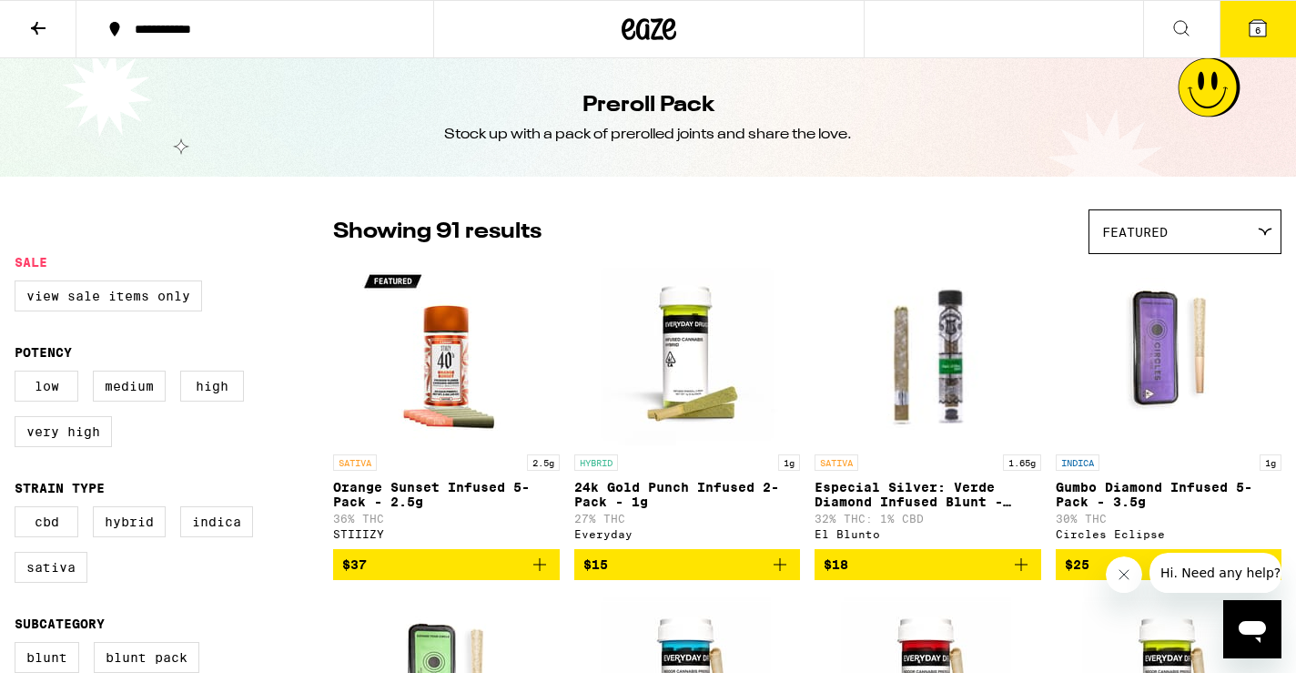
click at [1260, 20] on icon at bounding box center [1258, 28] width 16 height 16
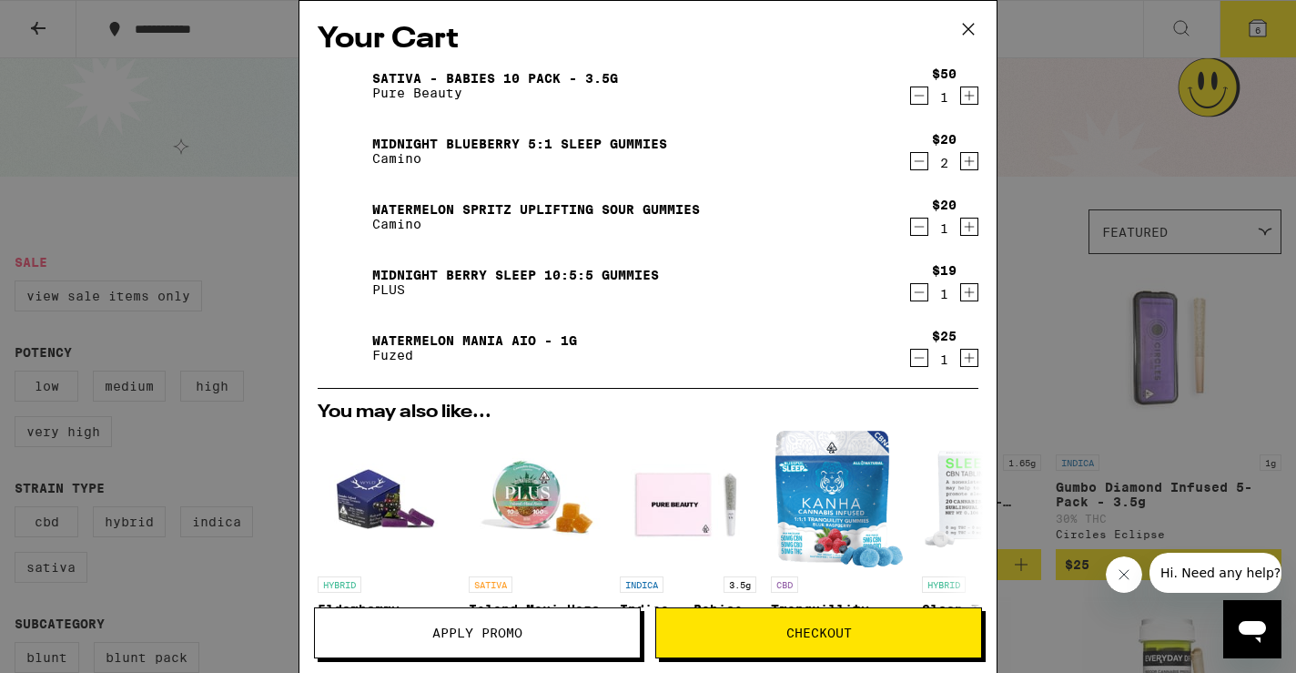
click at [921, 160] on icon "Decrement" at bounding box center [919, 161] width 16 height 22
click at [971, 28] on icon at bounding box center [968, 28] width 27 height 27
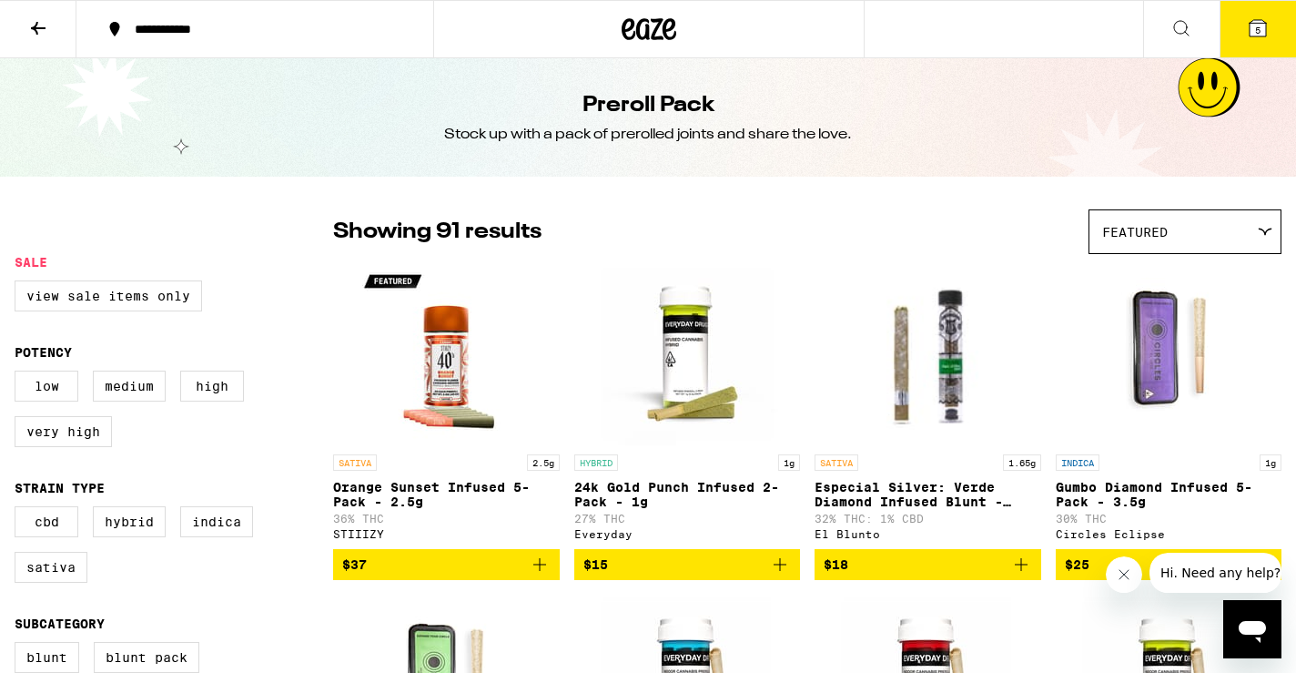
click at [1182, 19] on icon at bounding box center [1181, 28] width 22 height 22
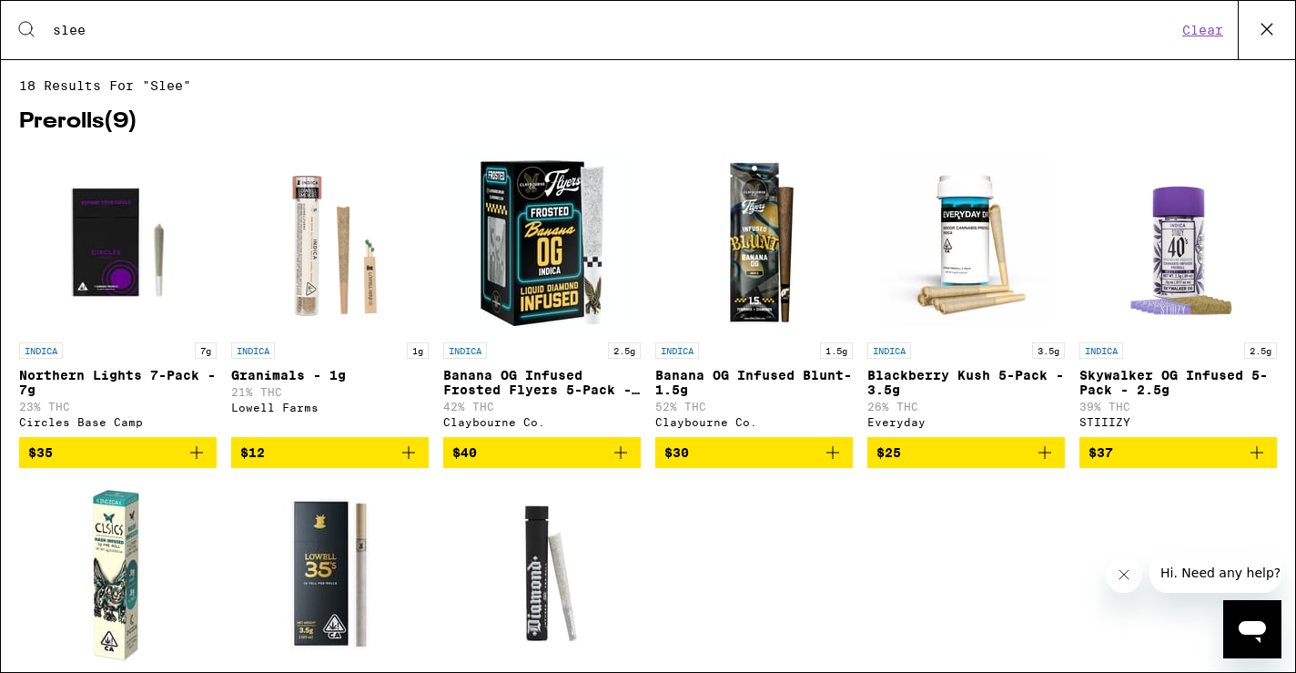
type input "sleep"
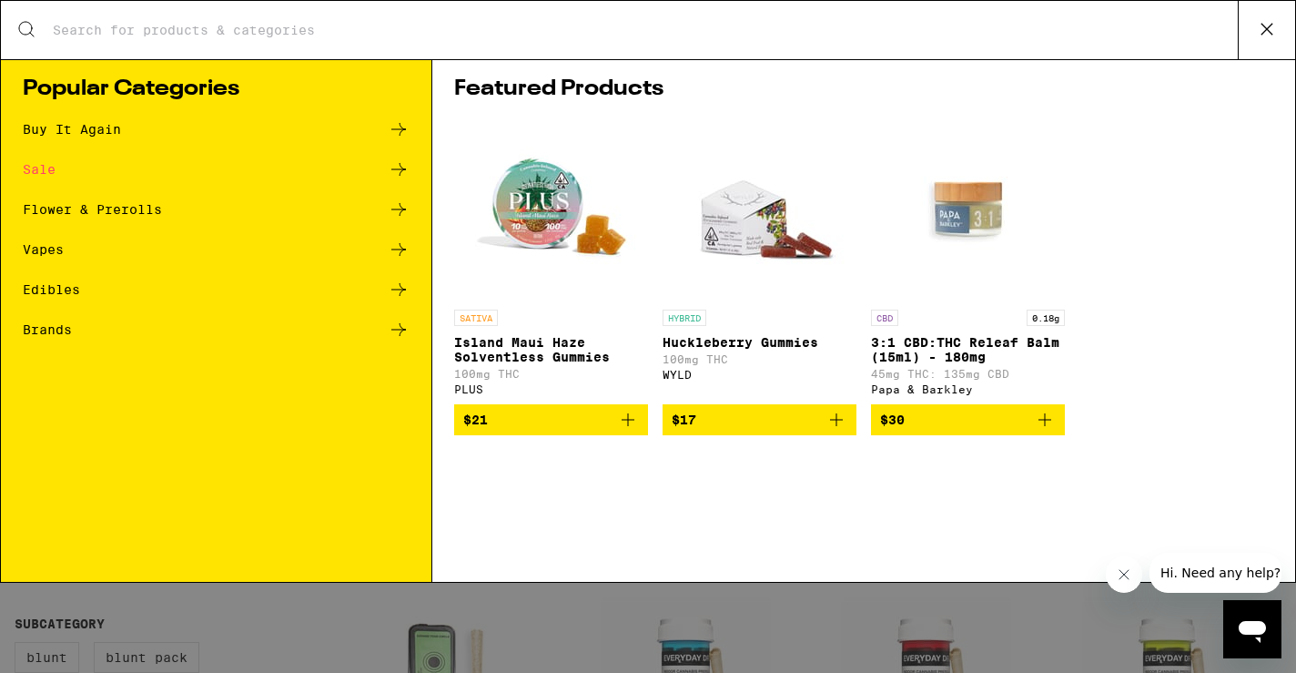
click at [402, 243] on icon at bounding box center [399, 249] width 22 height 22
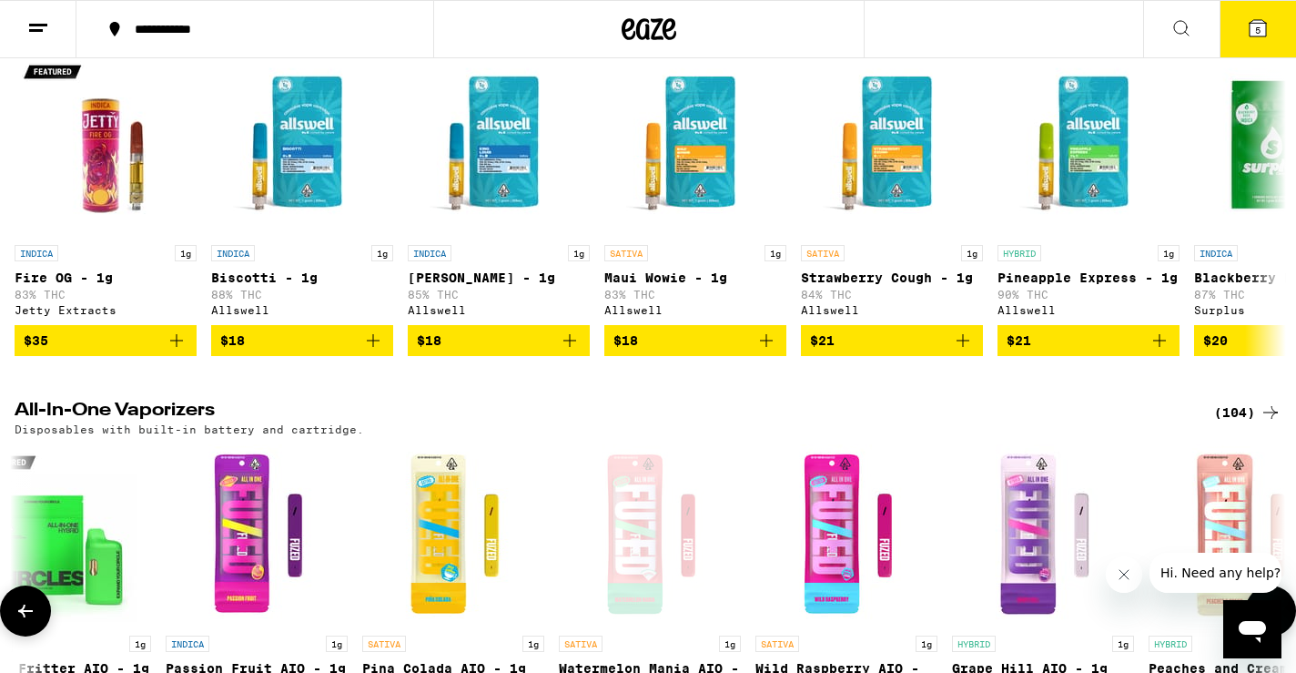
scroll to position [0, 46]
click at [1245, 423] on div "(104)" at bounding box center [1247, 412] width 67 height 22
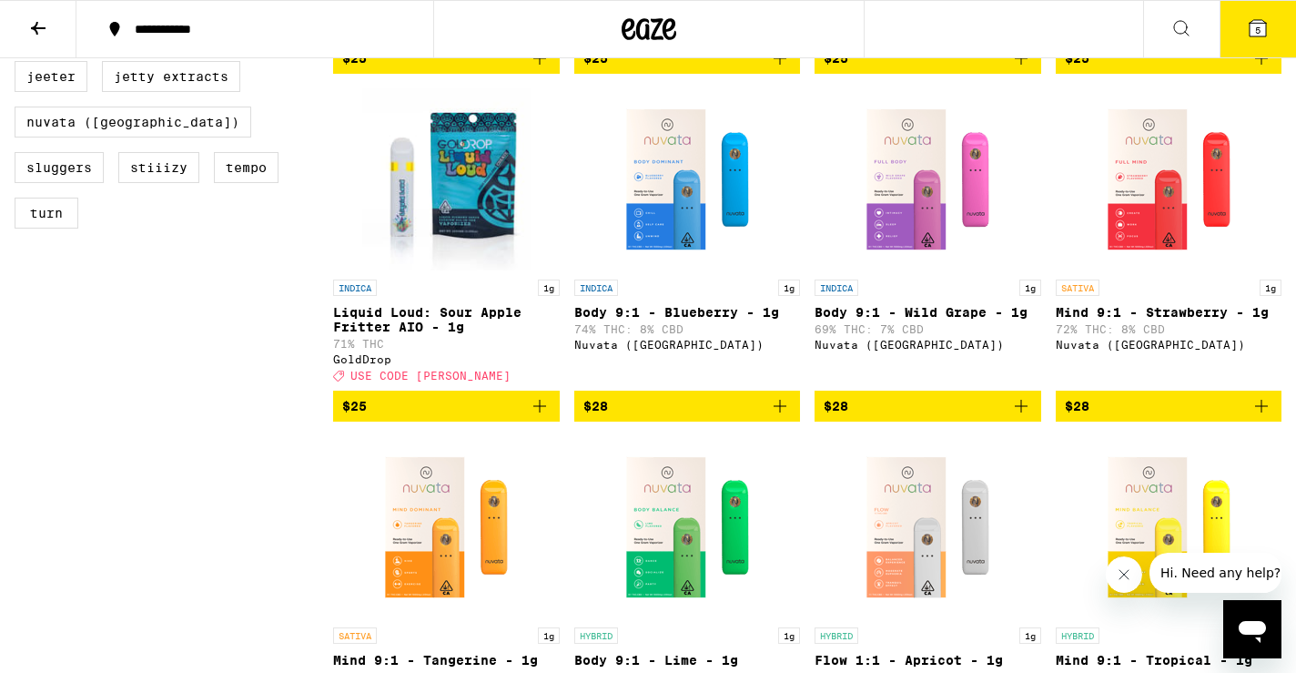
scroll to position [746, 0]
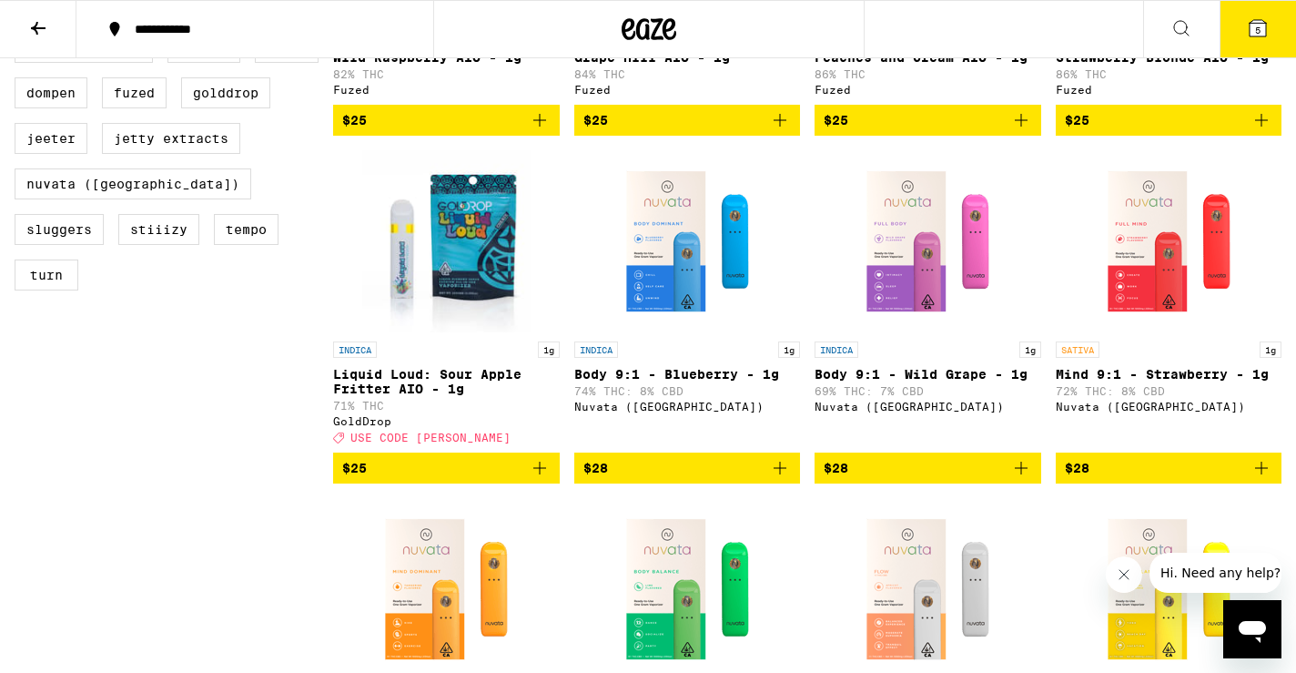
click at [781, 479] on icon "Add to bag" at bounding box center [780, 468] width 22 height 22
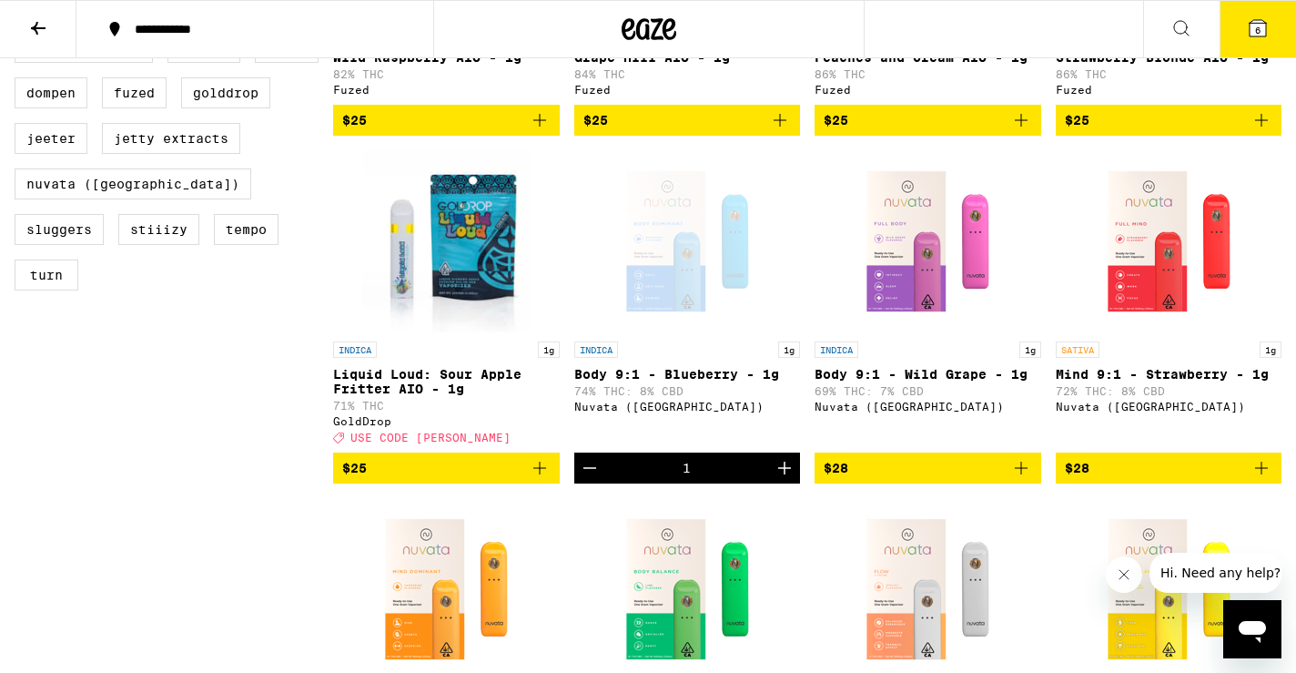
click at [1259, 35] on span "6" at bounding box center [1257, 30] width 5 height 11
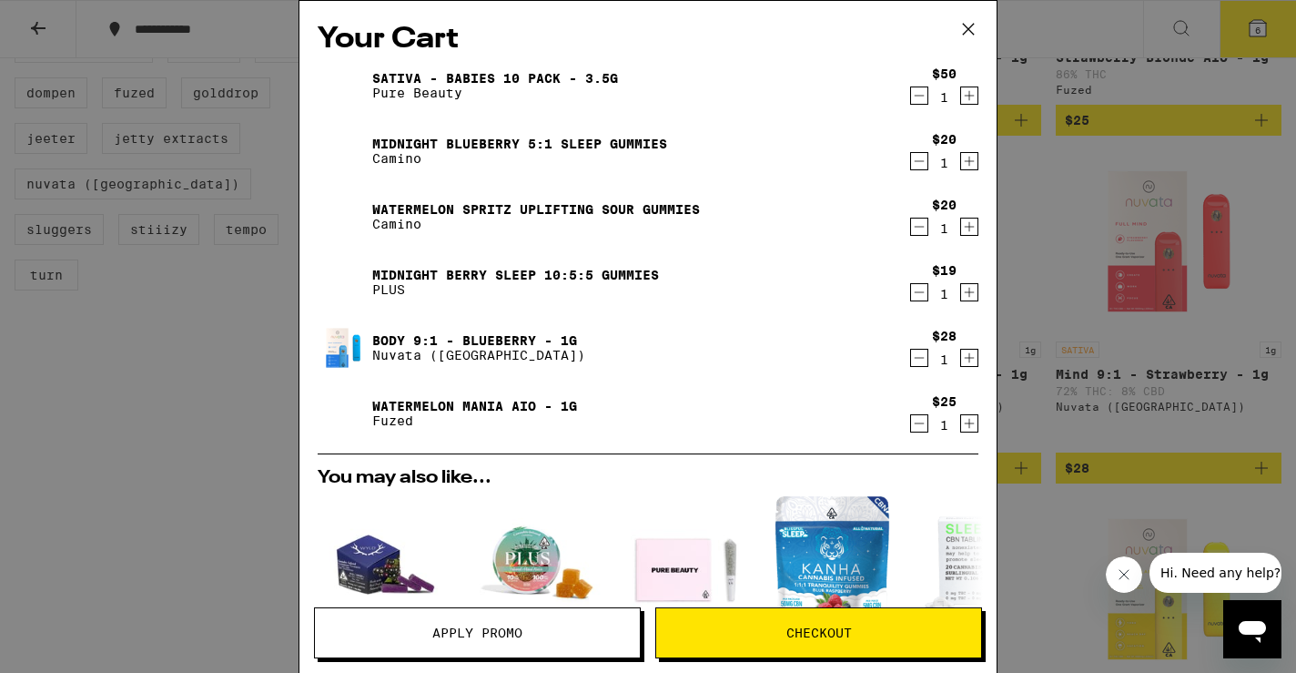
click at [496, 643] on button "Apply Promo" at bounding box center [477, 632] width 327 height 51
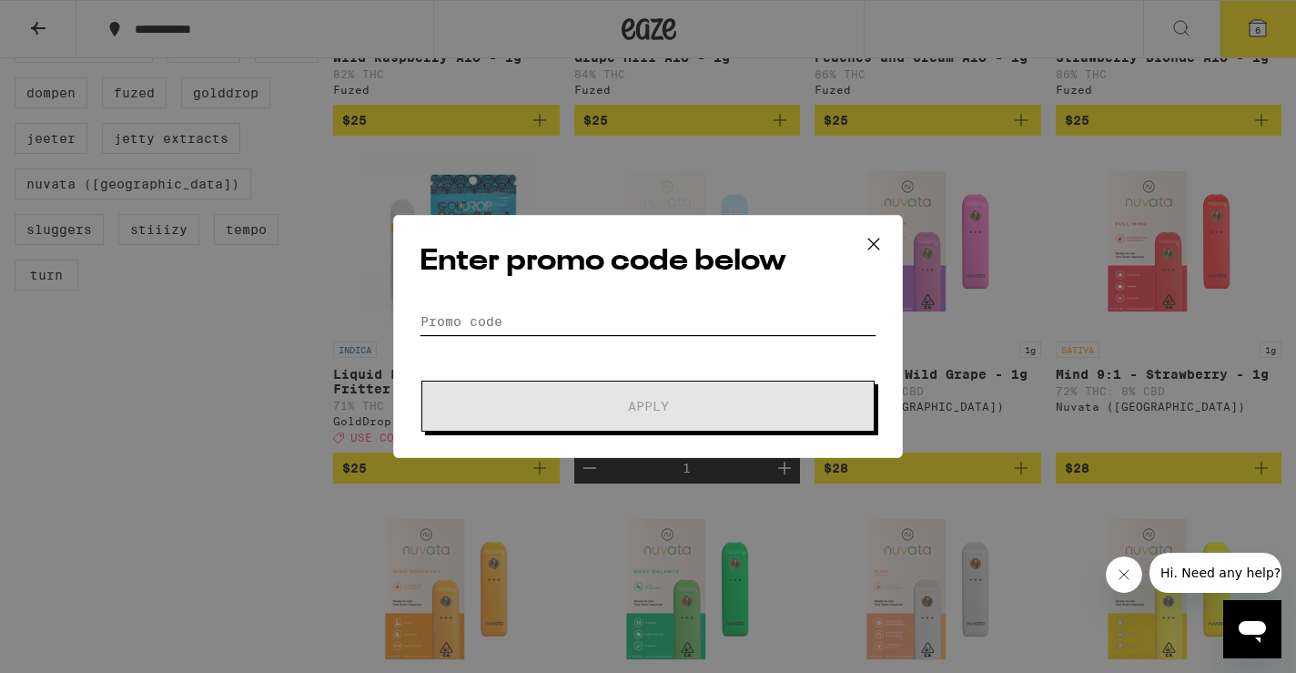
click at [571, 313] on input "Promo Code" at bounding box center [648, 321] width 457 height 27
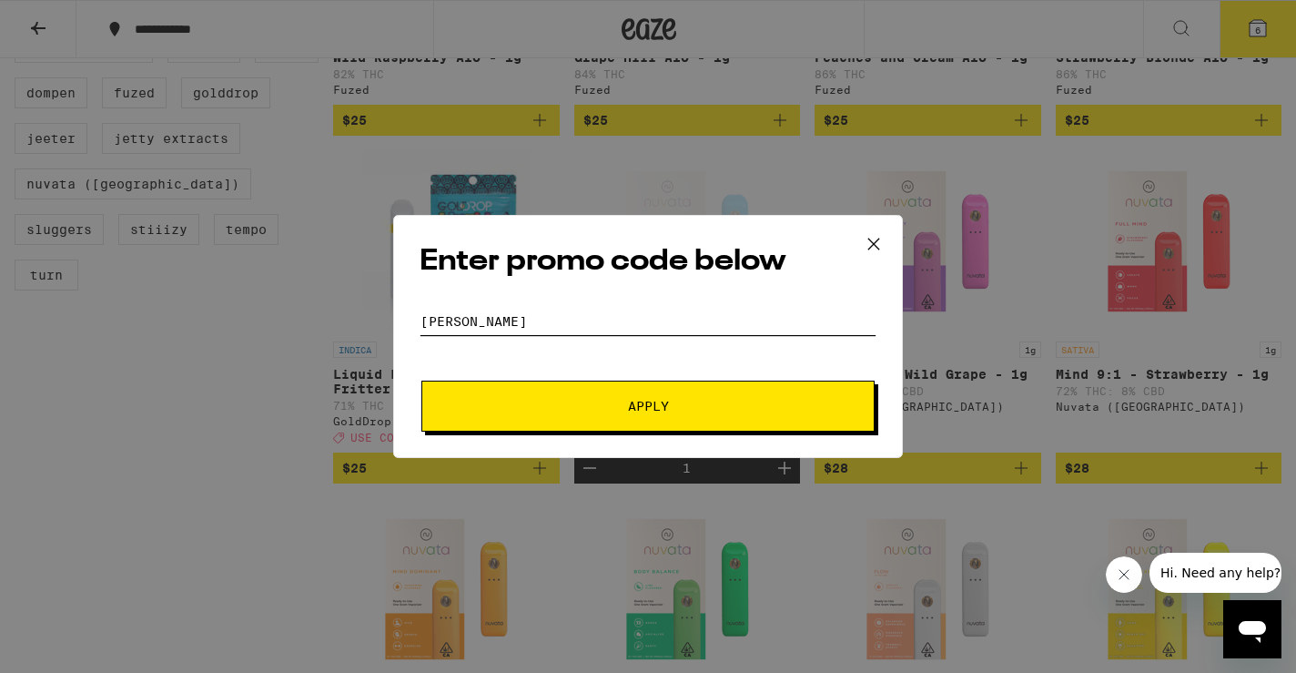
type input "stoner"
click at [701, 404] on span "Apply" at bounding box center [648, 406] width 328 height 13
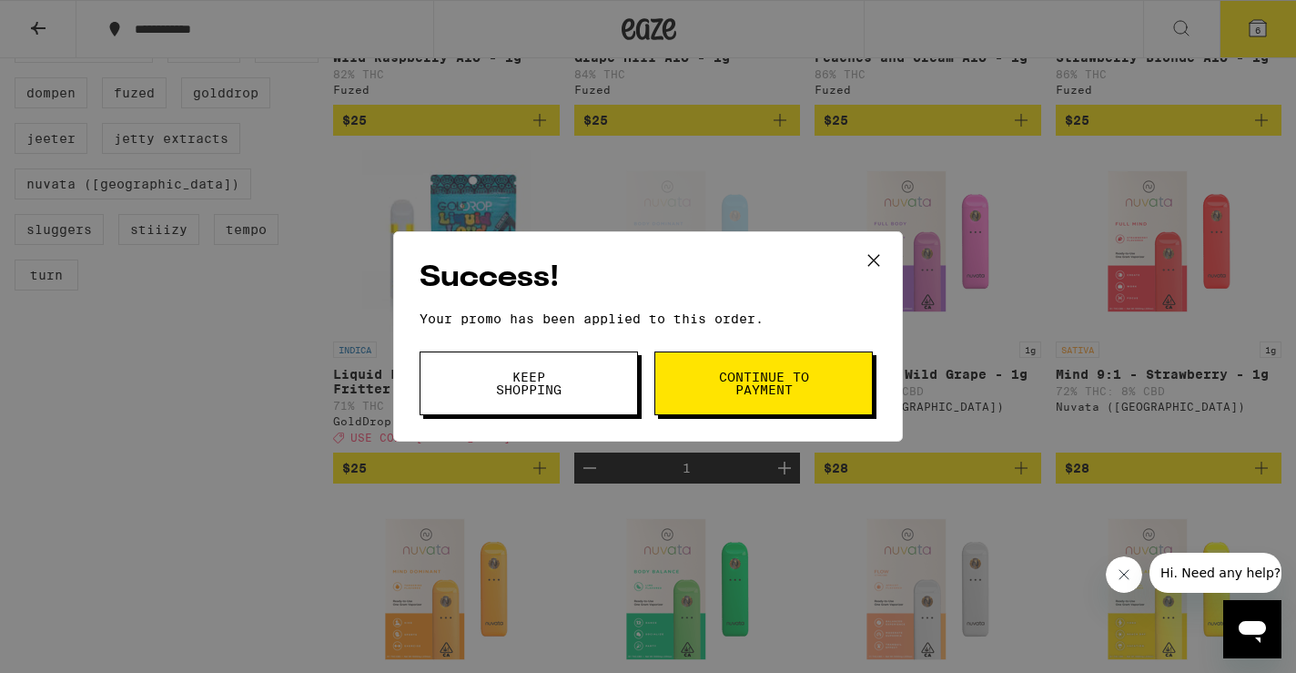
click at [755, 380] on span "Continue to payment" at bounding box center [763, 382] width 93 height 25
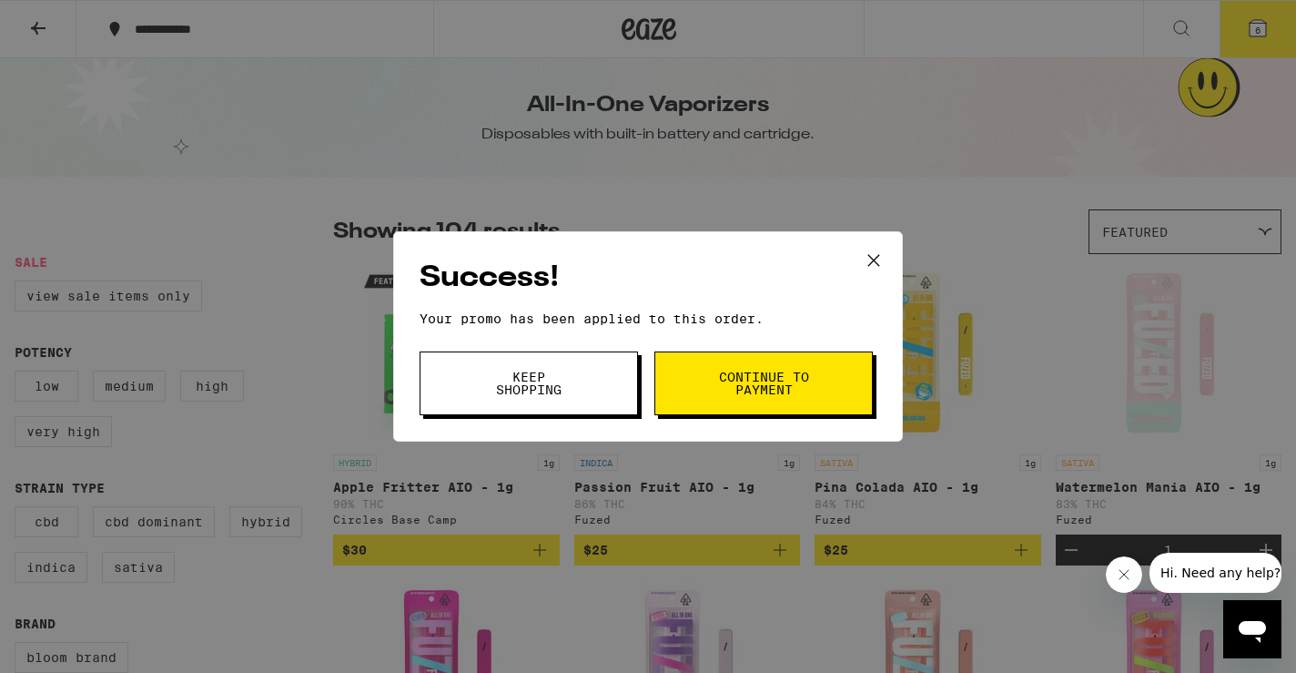
click at [550, 405] on button "Keep Shopping" at bounding box center [529, 383] width 218 height 64
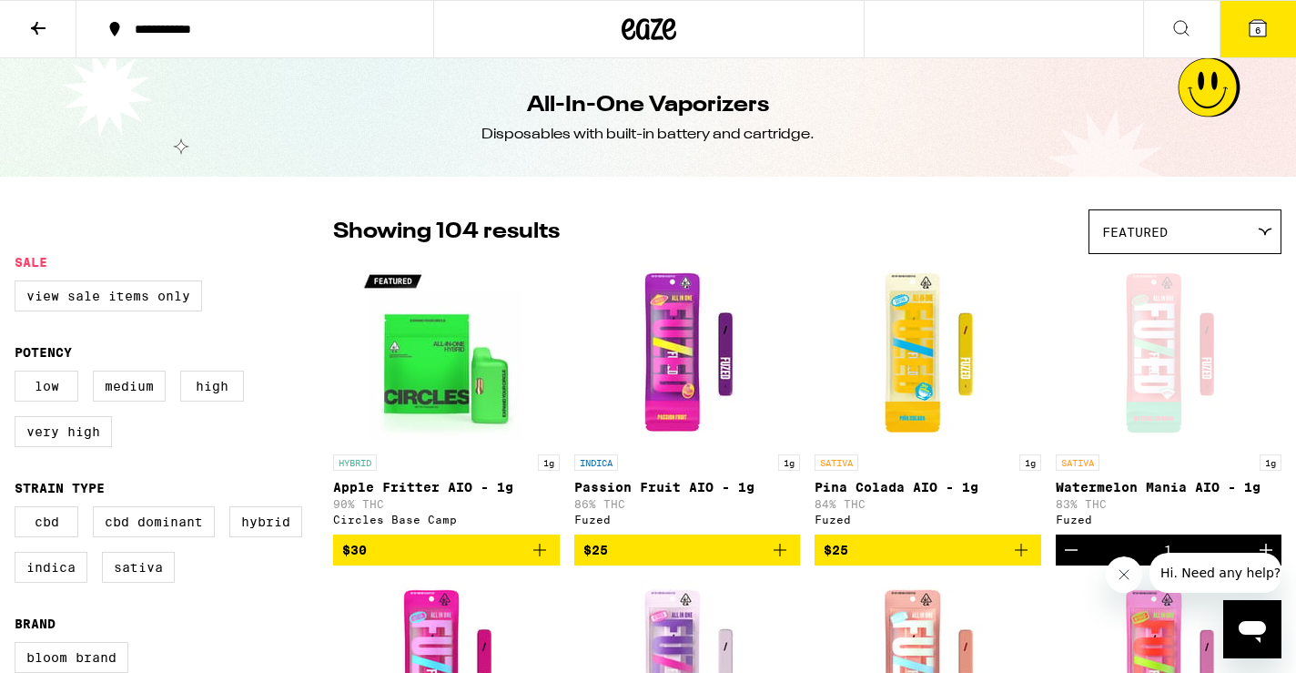
click at [1261, 31] on icon at bounding box center [1258, 28] width 16 height 16
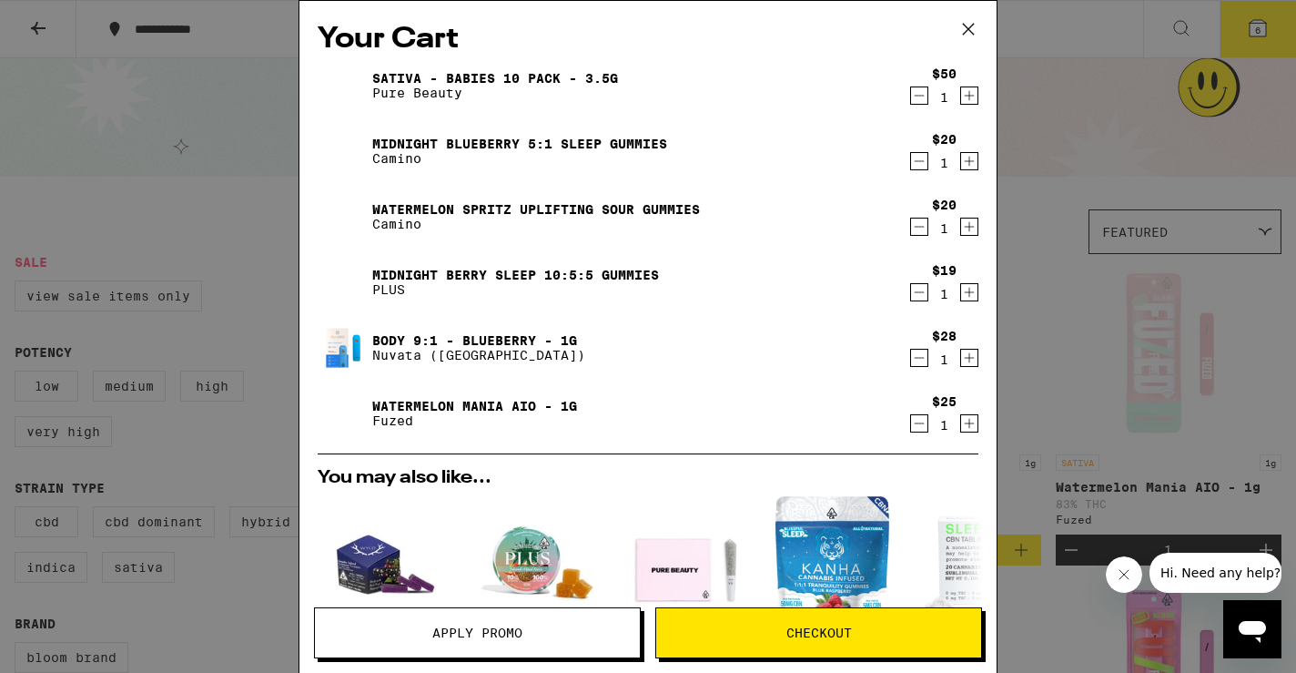
click at [920, 96] on icon "Decrement" at bounding box center [920, 96] width 10 height 0
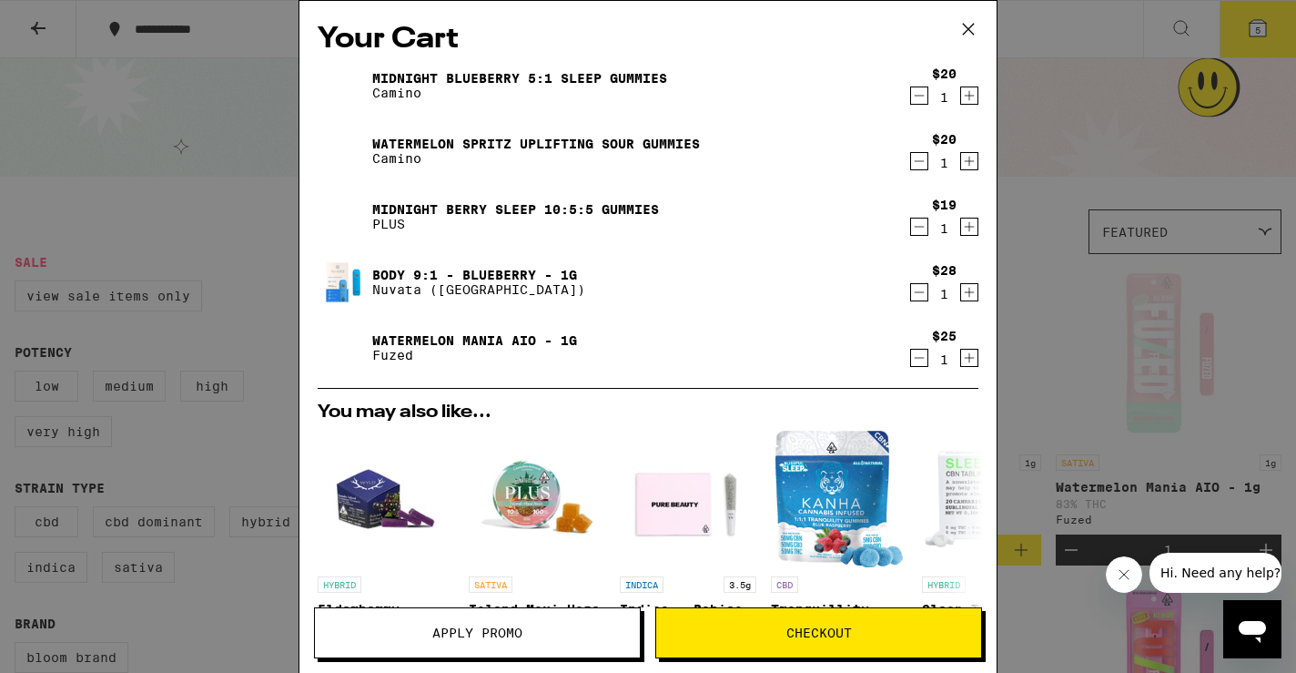
click at [522, 653] on button "Apply Promo" at bounding box center [477, 632] width 327 height 51
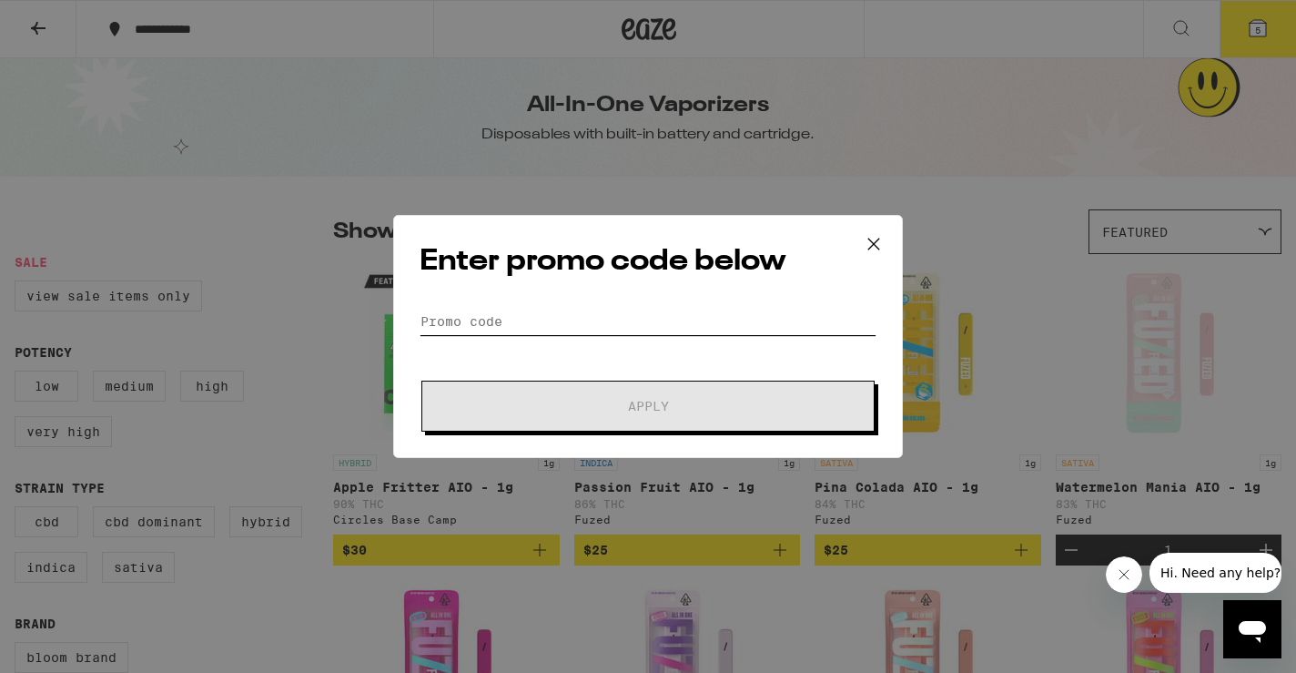
click at [642, 330] on input "Promo Code" at bounding box center [648, 321] width 457 height 27
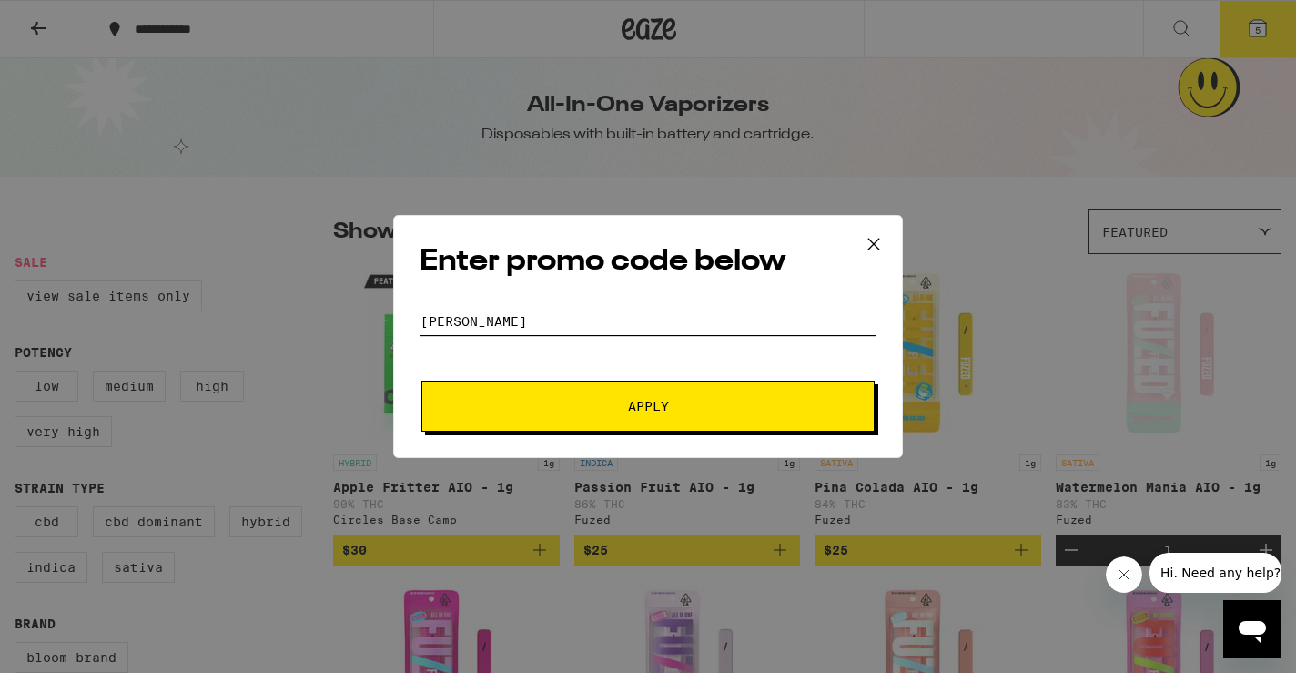
type input "Stoner"
click at [750, 416] on button "Apply" at bounding box center [647, 405] width 453 height 51
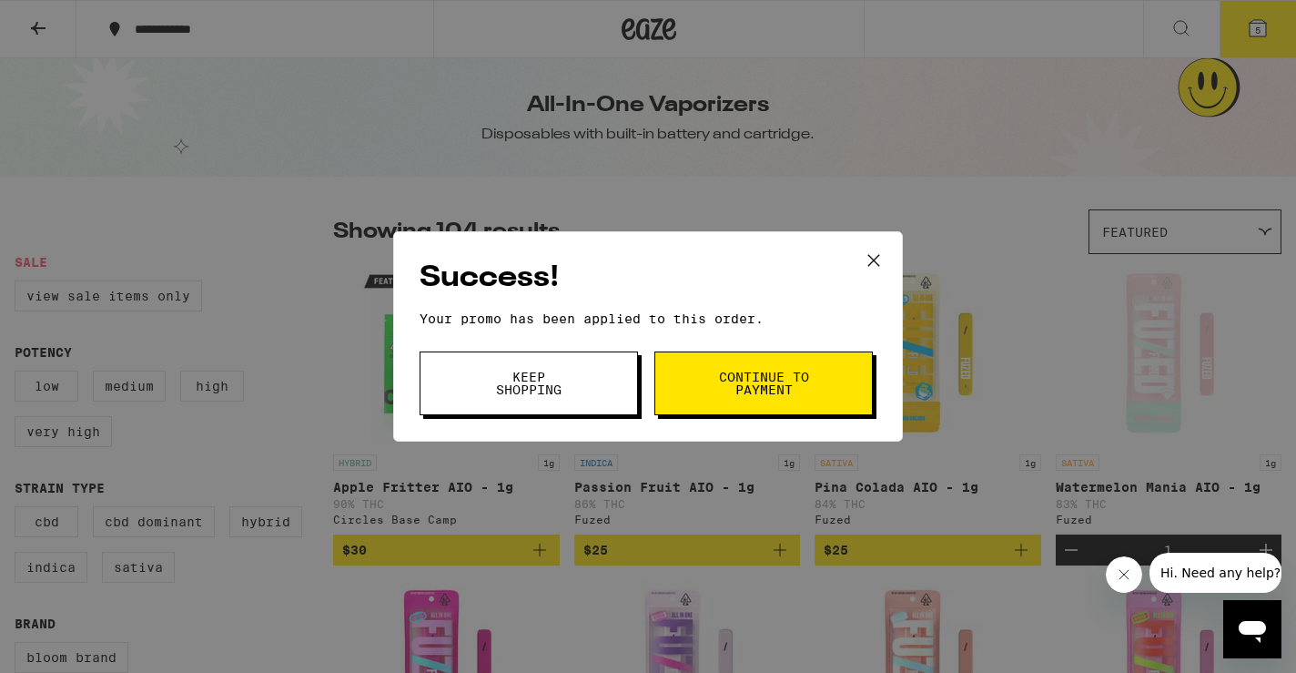
click at [768, 372] on span "Continue to payment" at bounding box center [763, 382] width 93 height 25
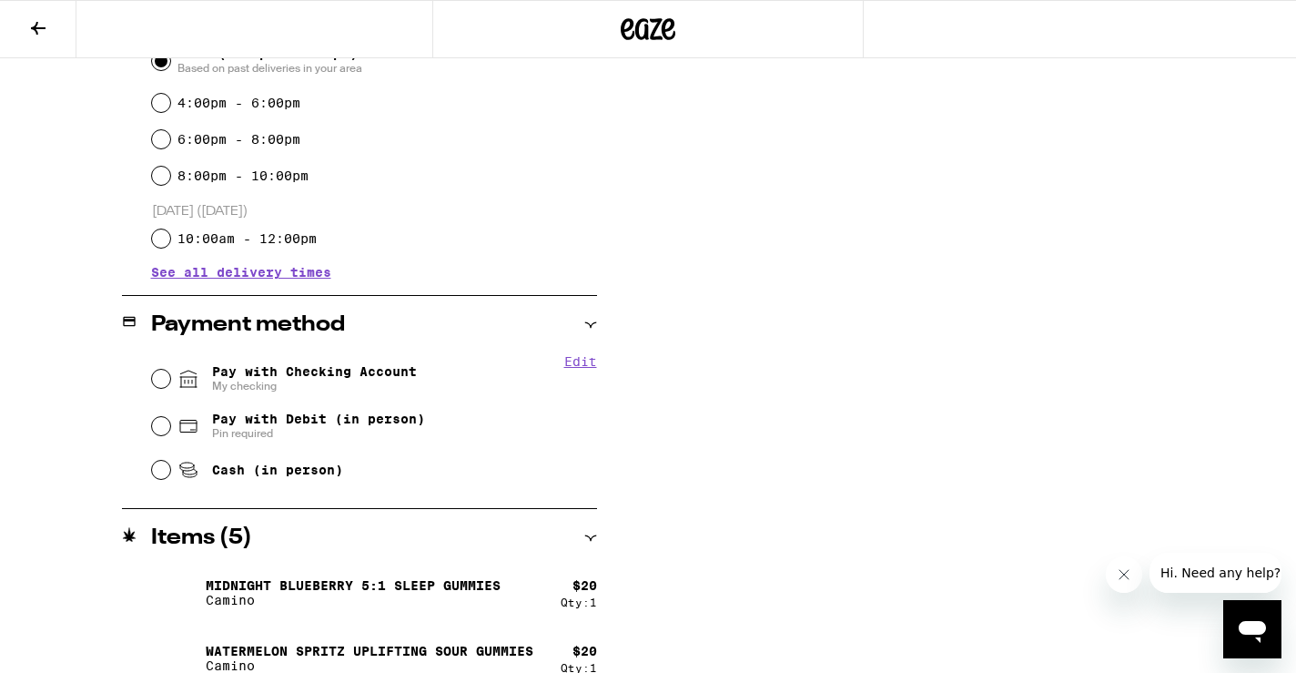
scroll to position [552, 0]
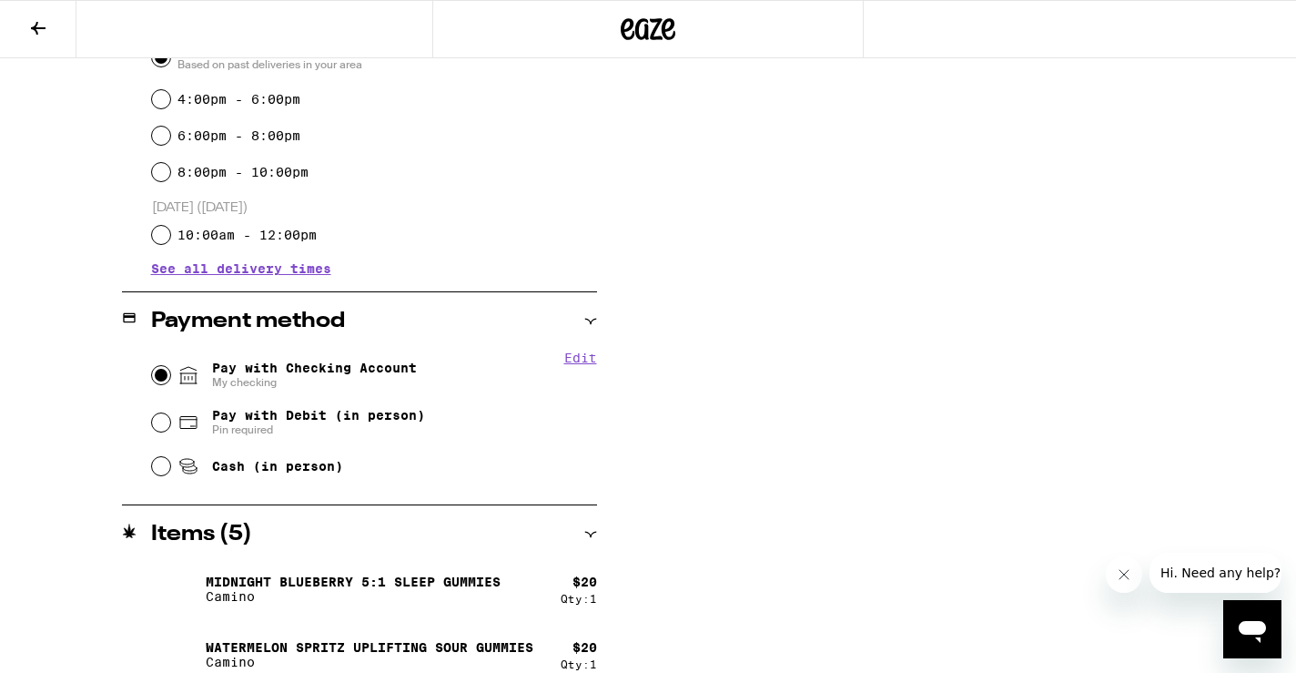
click at [160, 373] on input "Pay with Checking Account My checking" at bounding box center [161, 375] width 18 height 18
radio input "true"
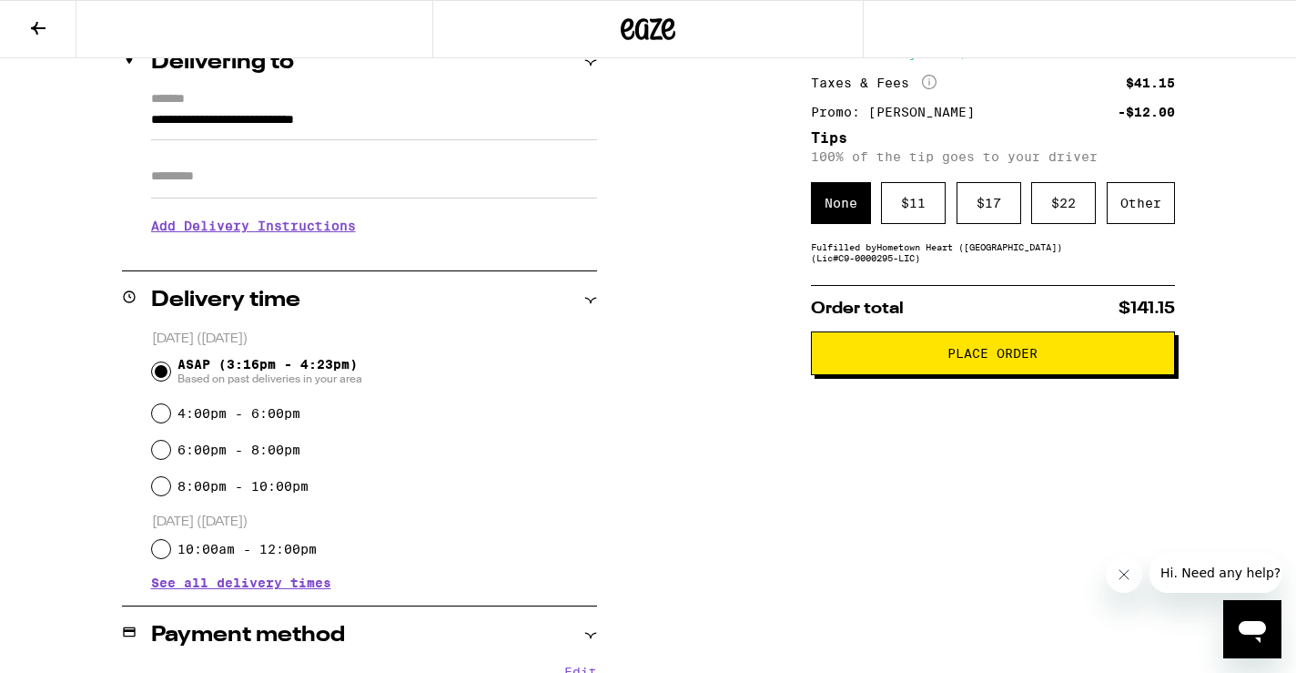
scroll to position [232, 0]
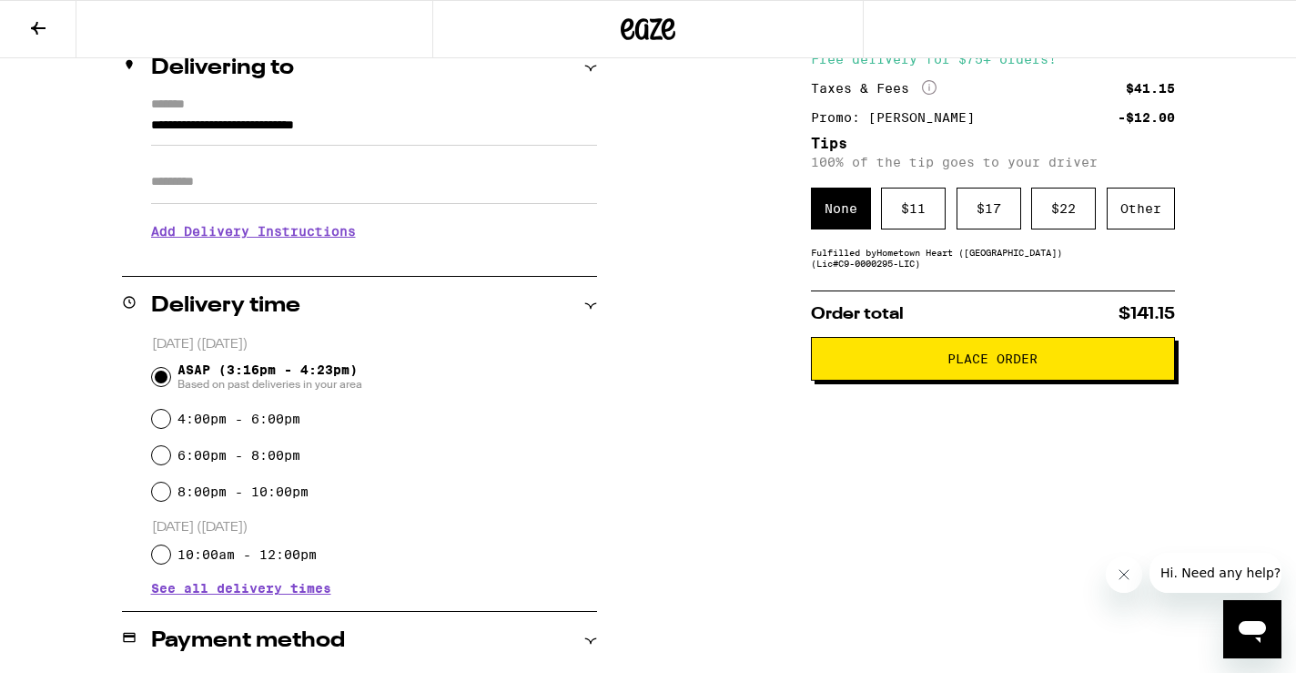
click at [937, 362] on span "Place Order" at bounding box center [992, 358] width 333 height 13
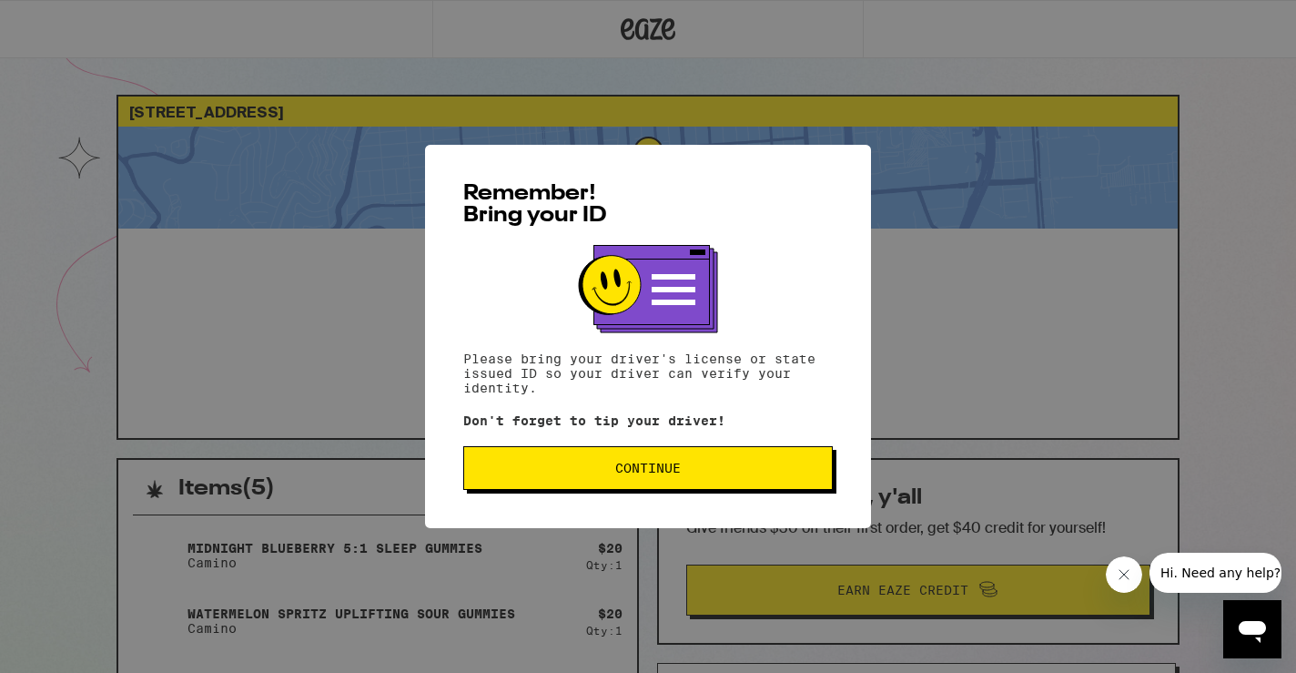
click at [630, 462] on button "Continue" at bounding box center [648, 468] width 370 height 44
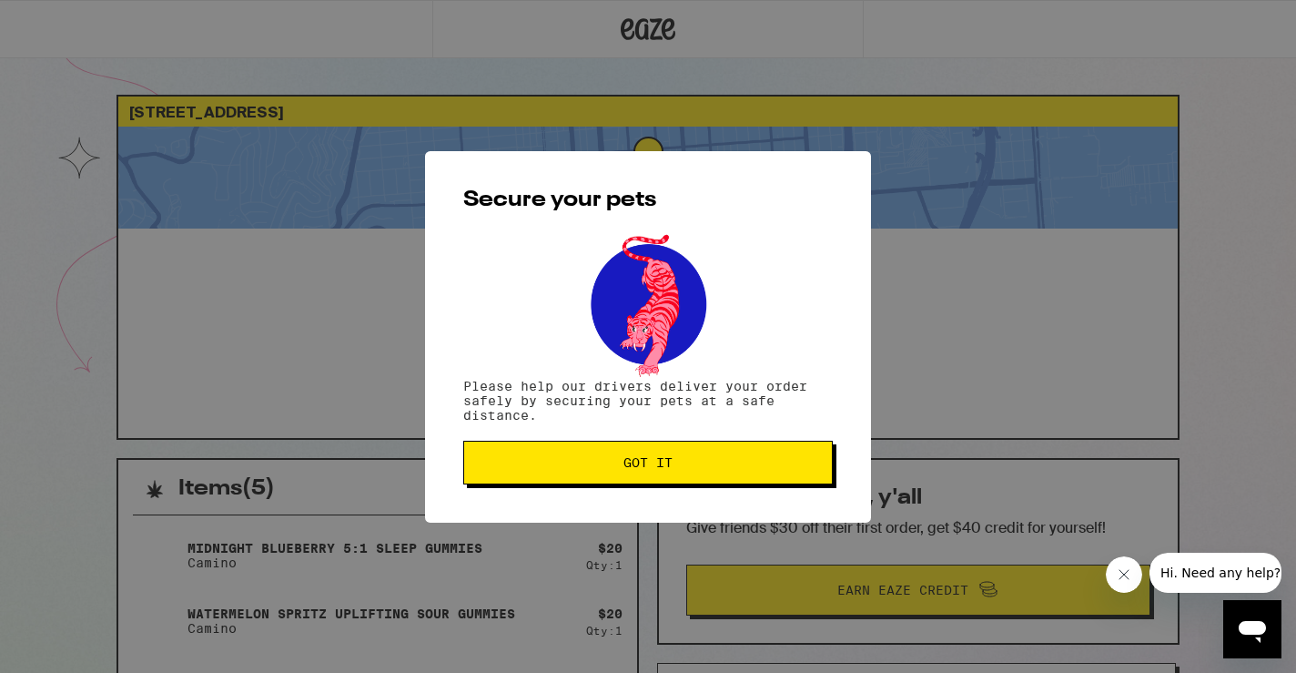
click at [630, 462] on span "Got it" at bounding box center [647, 462] width 49 height 13
